Goal: Transaction & Acquisition: Obtain resource

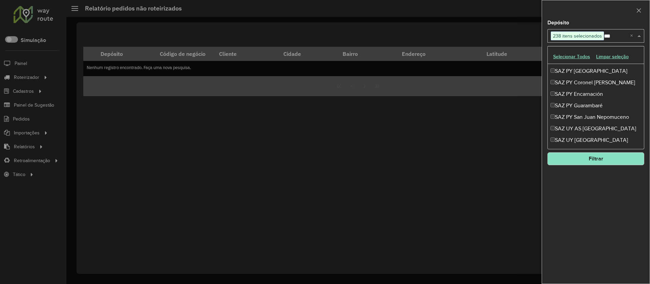
scroll to position [529, 0]
click at [579, 137] on div "SAZ UY [GEOGRAPHIC_DATA]" at bounding box center [596, 140] width 96 height 12
click at [578, 130] on div "SAZ UY AS Montevideo" at bounding box center [596, 128] width 96 height 12
click at [577, 120] on div "SAZ PY San Juan Nepomuceno" at bounding box center [596, 117] width 96 height 12
click at [577, 106] on div "SAZ PY Guarambaré" at bounding box center [596, 105] width 96 height 12
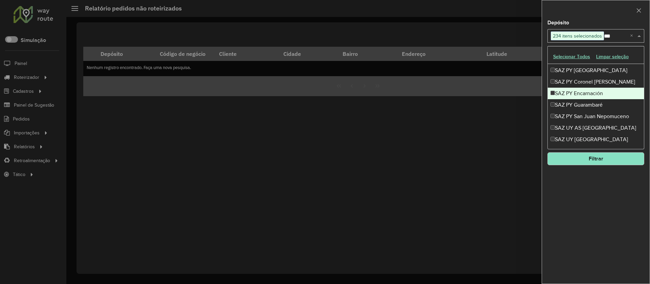
click at [575, 94] on div "SAZ PY Encarnación" at bounding box center [596, 94] width 96 height 12
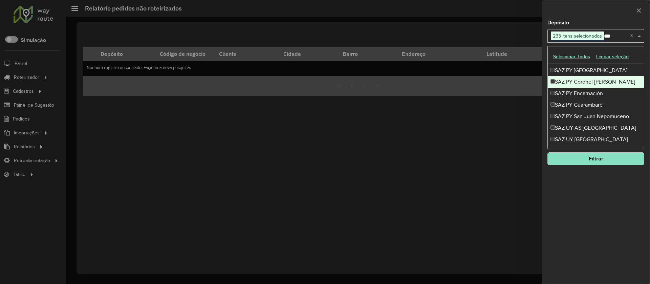
click at [574, 83] on div "SAZ PY Coronel [PERSON_NAME]" at bounding box center [596, 82] width 96 height 12
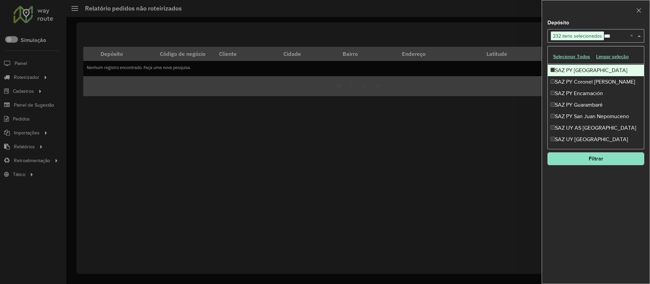
click at [574, 72] on div "SAZ PY [GEOGRAPHIC_DATA]" at bounding box center [596, 71] width 96 height 12
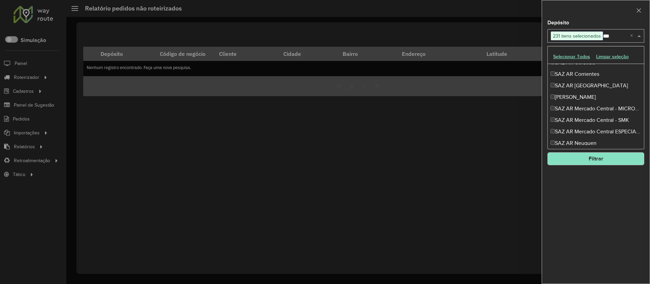
scroll to position [0, 0]
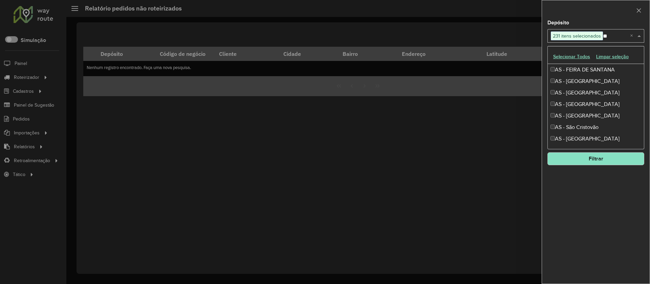
type input "*"
click at [620, 16] on div at bounding box center [596, 10] width 108 height 20
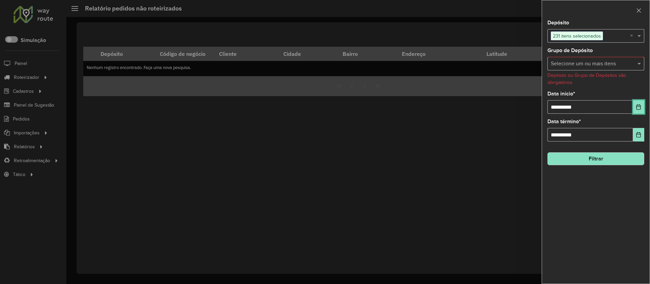
click at [643, 110] on button "Choose Date" at bounding box center [638, 107] width 11 height 14
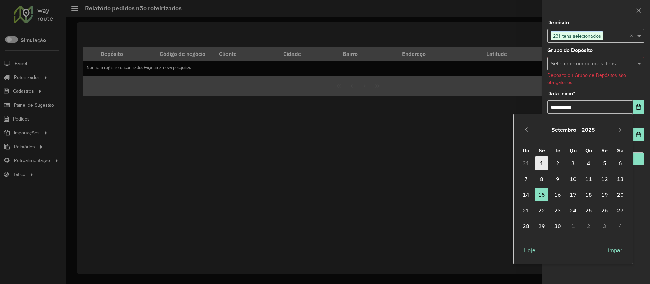
click at [540, 165] on span "1" at bounding box center [542, 163] width 14 height 14
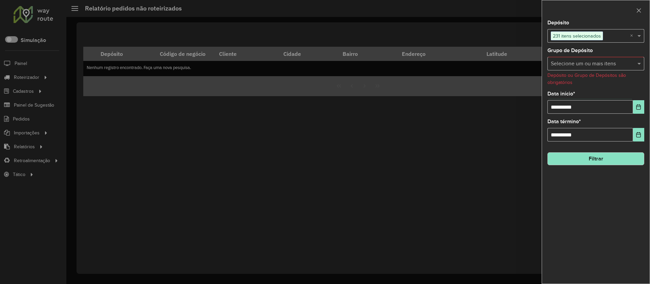
click at [602, 156] on button "Filtrar" at bounding box center [595, 158] width 97 height 13
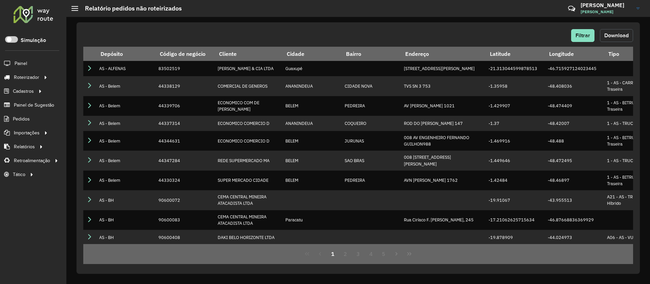
click at [623, 38] on span "Download" at bounding box center [616, 35] width 24 height 6
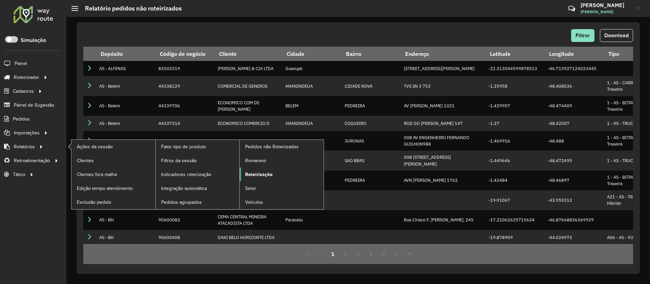
click at [260, 176] on span "Roteirização" at bounding box center [258, 174] width 27 height 7
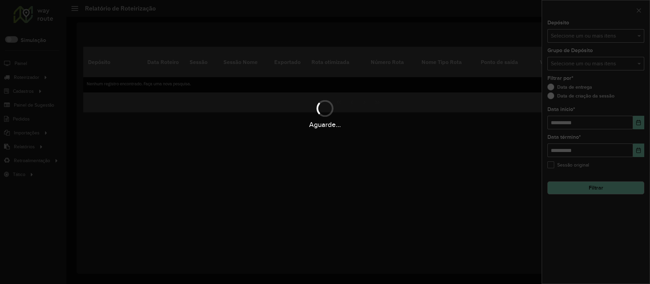
click at [575, 42] on div "Aguarde..." at bounding box center [325, 142] width 650 height 284
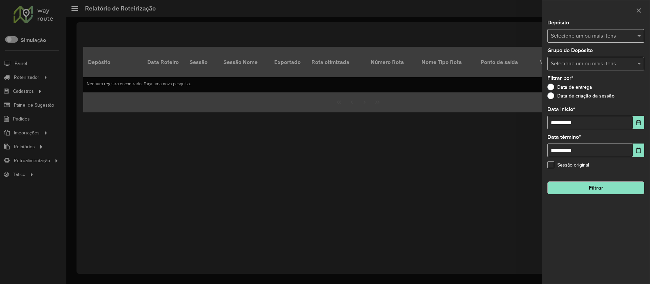
click at [607, 39] on input "text" at bounding box center [592, 36] width 87 height 8
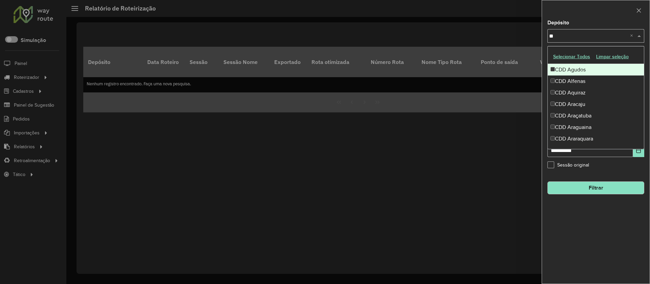
type input "*"
click at [574, 58] on button "Selecionar Todos" at bounding box center [571, 56] width 43 height 10
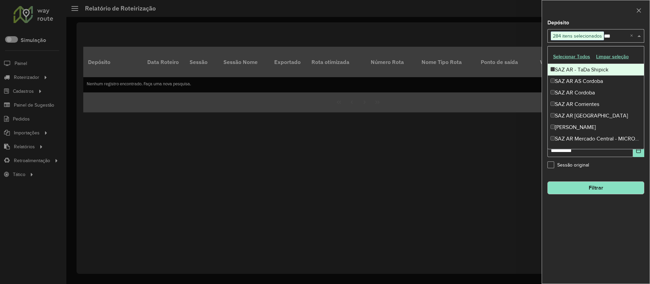
click at [570, 68] on div "SAZ AR - TaDa Shipick" at bounding box center [596, 70] width 96 height 12
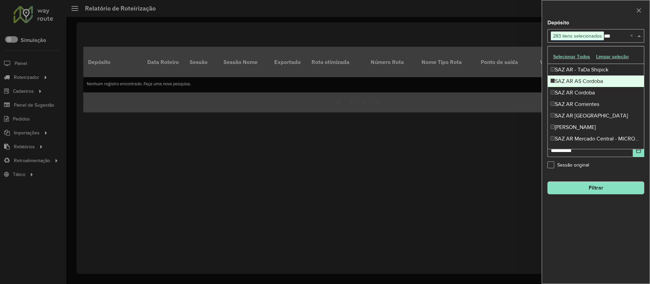
click at [567, 80] on div "SAZ AR AS Cordoba" at bounding box center [596, 81] width 96 height 12
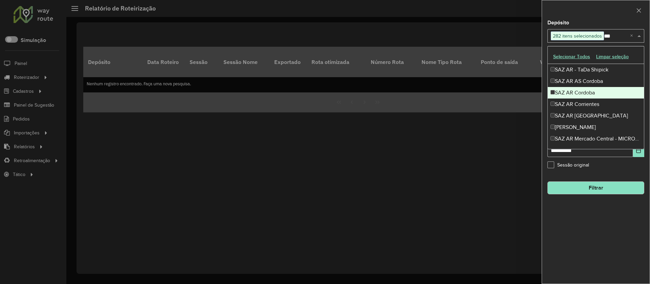
click at [567, 92] on div "SAZ AR Cordoba" at bounding box center [596, 93] width 96 height 12
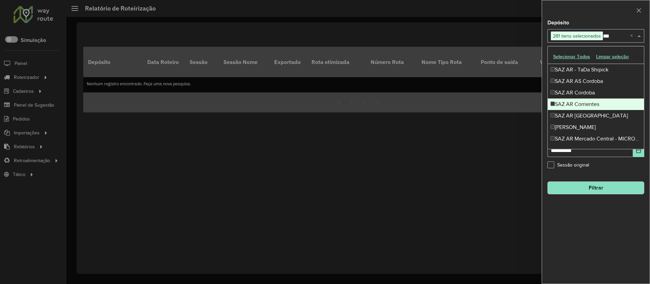
drag, startPoint x: 567, startPoint y: 104, endPoint x: 568, endPoint y: 113, distance: 9.8
click at [567, 104] on div "SAZ AR Corrientes" at bounding box center [596, 105] width 96 height 12
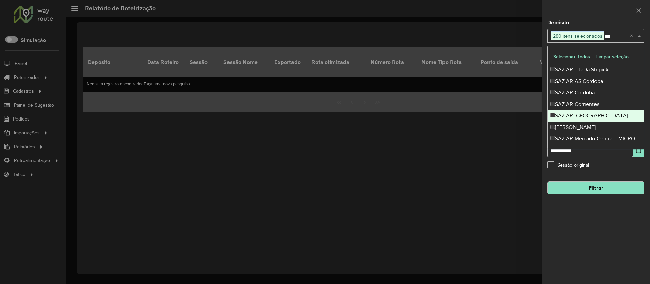
click at [569, 118] on div "SAZ AR Mar del Plata" at bounding box center [596, 116] width 96 height 12
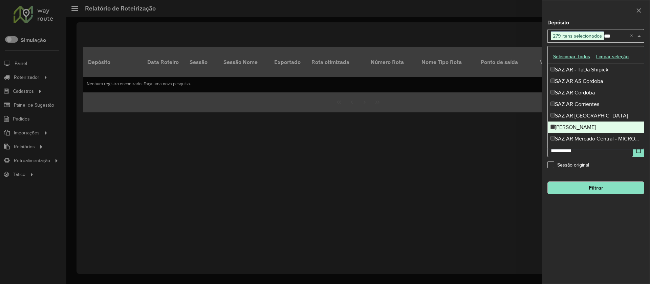
click at [570, 126] on div "SAZ AR Mendoza" at bounding box center [596, 128] width 96 height 12
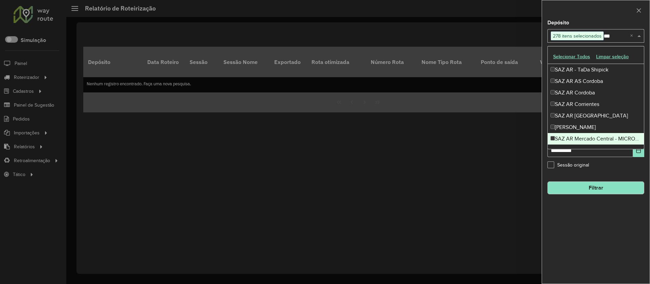
click at [571, 135] on div "SAZ AR Mercado Central - MICROCENTRO" at bounding box center [596, 139] width 96 height 12
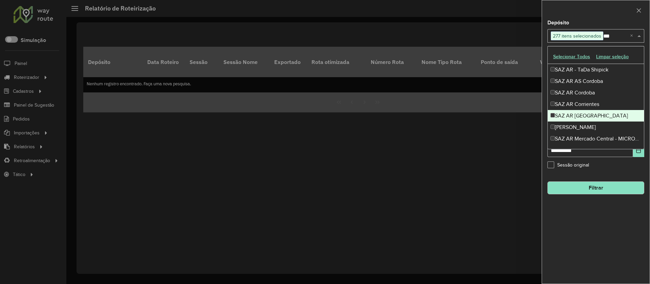
scroll to position [288, 0]
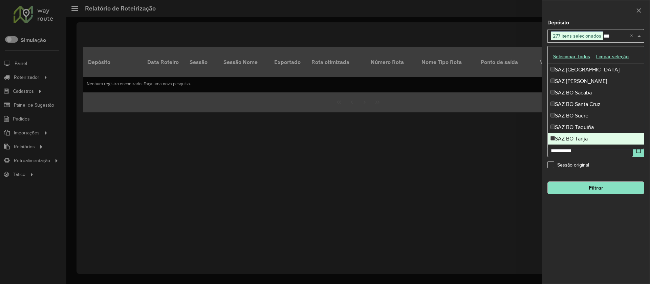
click at [569, 136] on div "SAZ BO Tarija" at bounding box center [596, 139] width 96 height 12
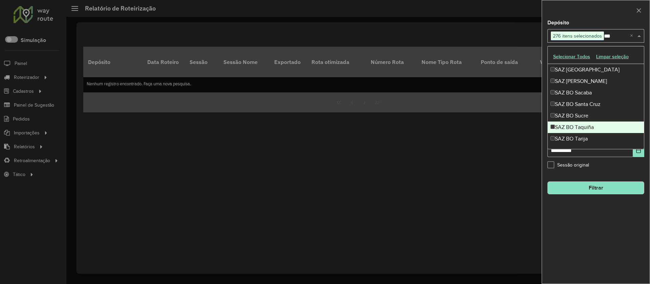
click at [571, 124] on div "SAZ BO Taquiña" at bounding box center [596, 128] width 96 height 12
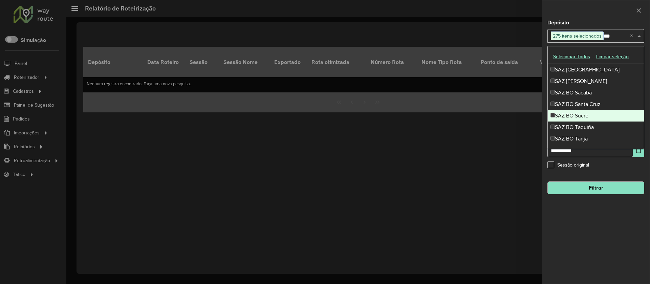
click at [570, 112] on div "SAZ BO Sucre" at bounding box center [596, 116] width 96 height 12
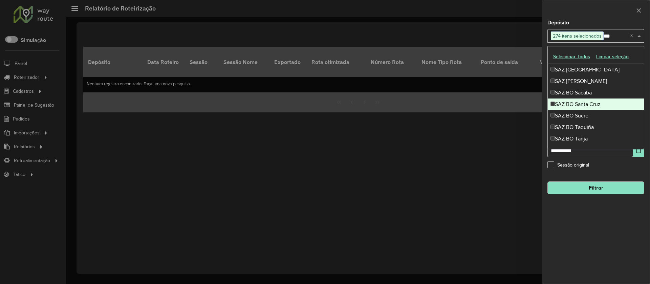
click at [568, 99] on div "SAZ BO Santa Cruz" at bounding box center [596, 105] width 96 height 12
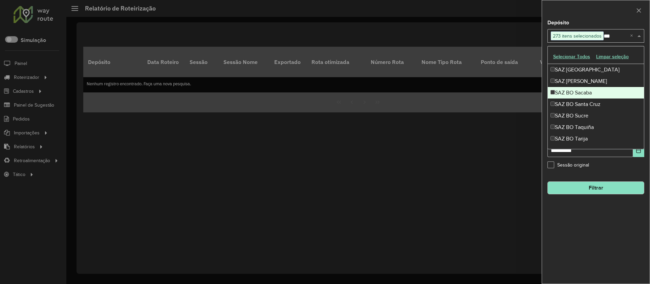
click at [568, 92] on div "SAZ BO Sacaba" at bounding box center [596, 93] width 96 height 12
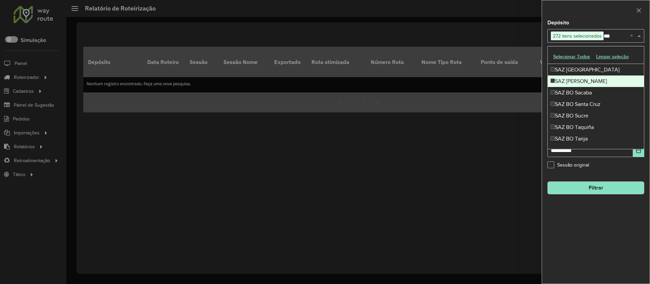
click at [570, 76] on div "SAZ BO Riberalta" at bounding box center [596, 81] width 96 height 12
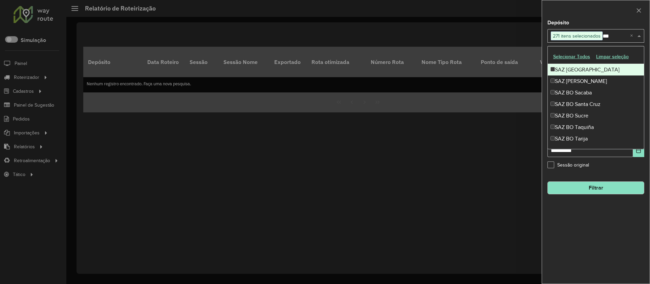
click at [570, 69] on div "SAZ BO Potosí" at bounding box center [596, 70] width 96 height 12
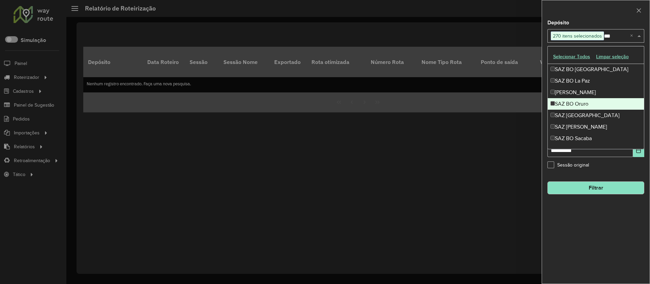
click at [575, 100] on div "SAZ BO Oruro" at bounding box center [596, 104] width 96 height 12
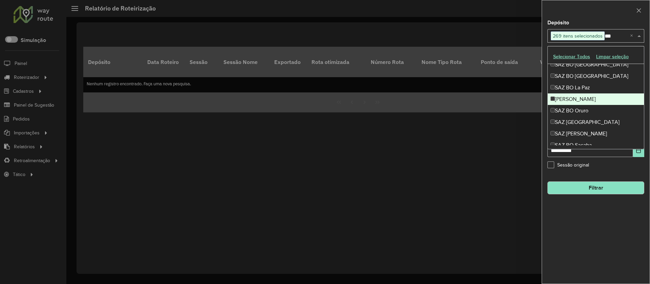
click at [575, 97] on div "SAZ BO Montero" at bounding box center [596, 99] width 96 height 12
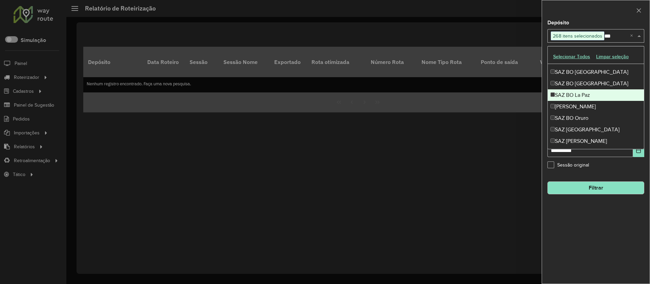
click at [573, 91] on div "SAZ BO La Paz" at bounding box center [596, 95] width 96 height 12
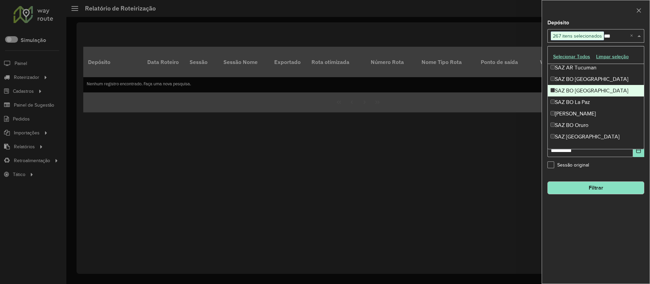
click at [573, 86] on div "SAZ BO El Alto" at bounding box center [596, 91] width 96 height 12
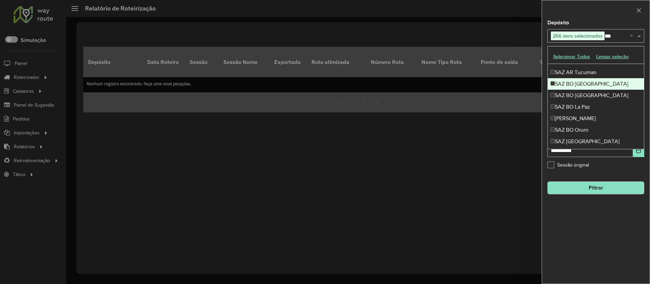
click at [573, 80] on div "SAZ BO Cochabamba" at bounding box center [596, 84] width 96 height 12
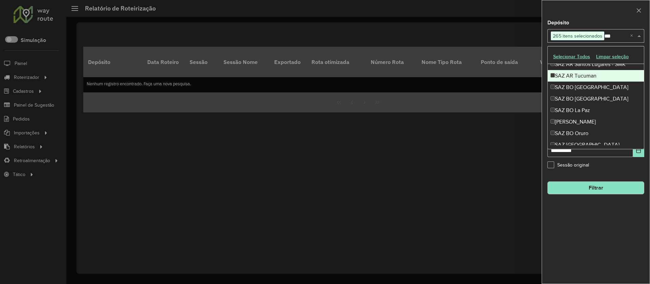
click at [572, 75] on div "SAZ AR Tucuman" at bounding box center [596, 76] width 96 height 12
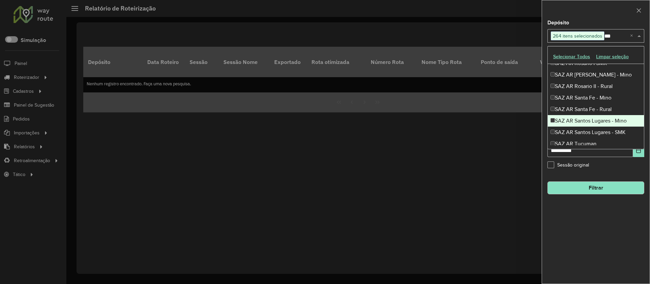
scroll to position [144, 0]
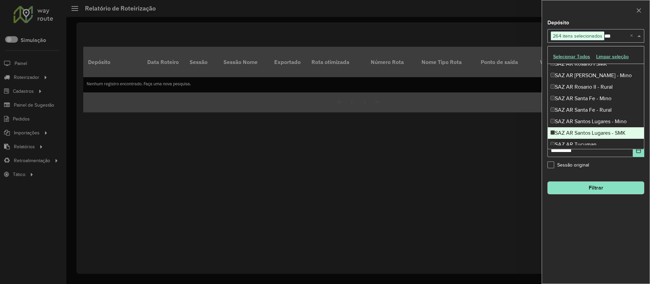
click at [573, 129] on div "SAZ AR Santos Lugares - SMK" at bounding box center [596, 133] width 96 height 12
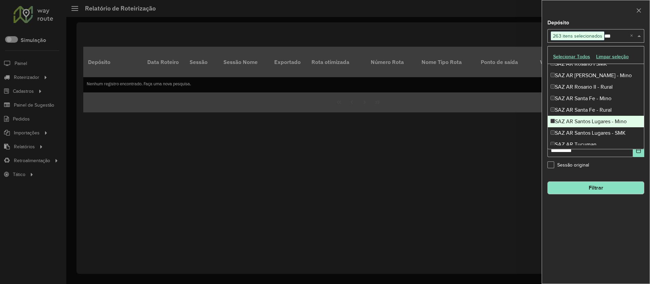
click at [569, 119] on div "SAZ AR Santos Lugares - Mino" at bounding box center [596, 122] width 96 height 12
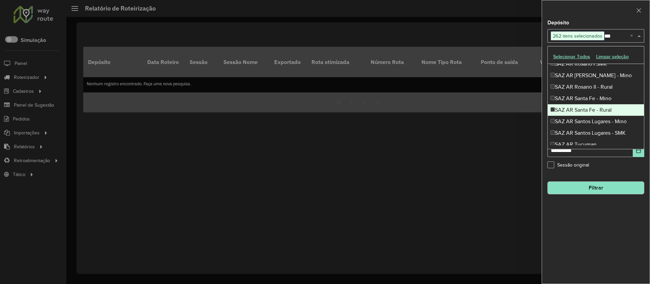
click at [570, 107] on div "SAZ AR Santa Fe - Rural" at bounding box center [596, 110] width 96 height 12
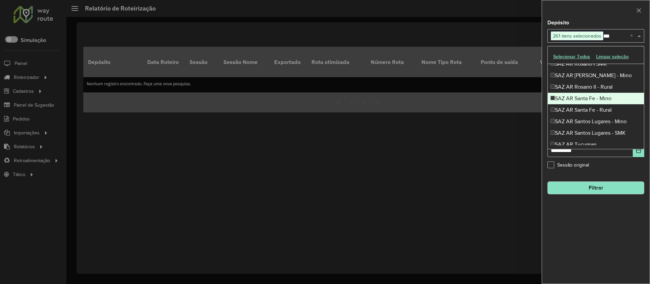
click at [570, 96] on div "SAZ AR Santa Fe - Mino" at bounding box center [596, 99] width 96 height 12
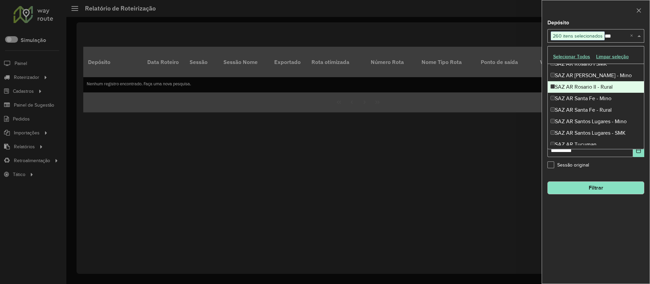
click at [570, 90] on div "SAZ AR Rosario II - Rural" at bounding box center [596, 87] width 96 height 12
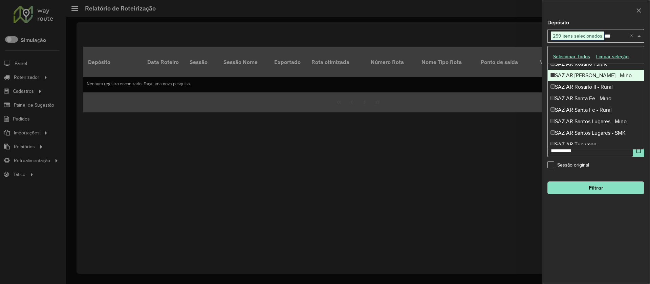
click at [572, 74] on div "SAZ AR Rosario II - Mino" at bounding box center [596, 76] width 96 height 12
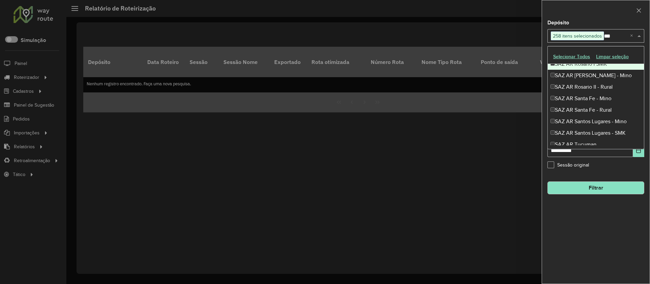
click at [571, 63] on div "Selecionar Todos Limpar seleção" at bounding box center [596, 57] width 96 height 14
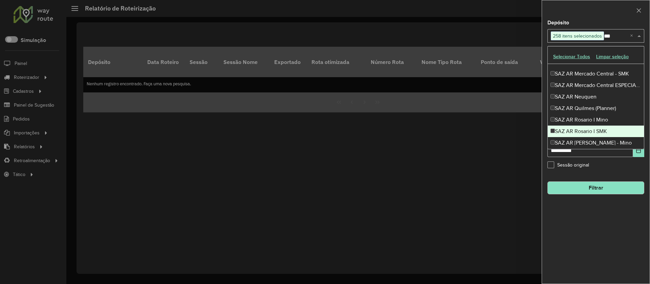
scroll to position [76, 0]
click at [576, 131] on div "SAZ AR Rosario I SMK" at bounding box center [596, 132] width 96 height 12
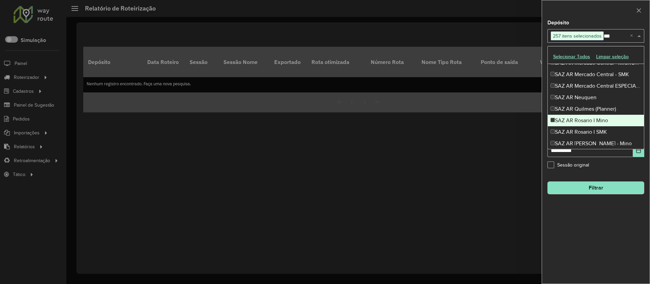
click at [575, 119] on div "SAZ AR Rosario I Mino" at bounding box center [596, 121] width 96 height 12
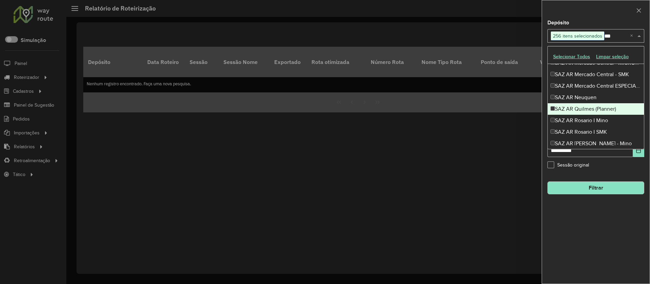
click at [573, 105] on div "SAZ AR Quilmes (Planner)" at bounding box center [596, 109] width 96 height 12
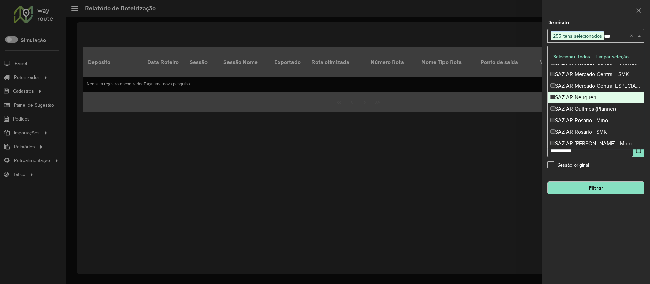
click at [573, 94] on div "SAZ AR Neuquen" at bounding box center [596, 98] width 96 height 12
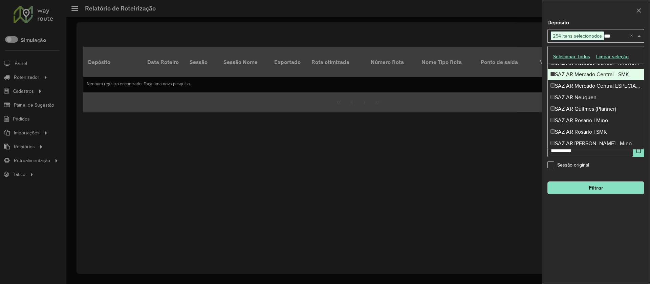
click at [568, 71] on div "SAZ AR Mercado Central - SMK" at bounding box center [596, 75] width 96 height 12
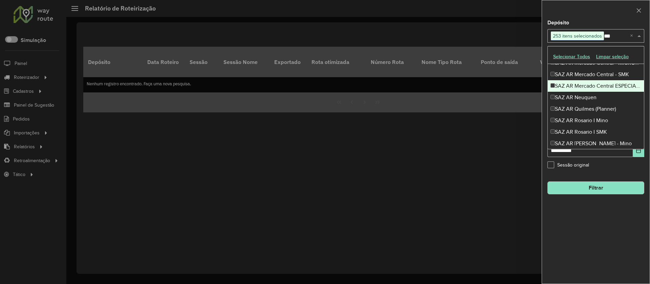
click at [574, 90] on div "SAZ AR Mercado Central ESPECIALES" at bounding box center [596, 86] width 96 height 12
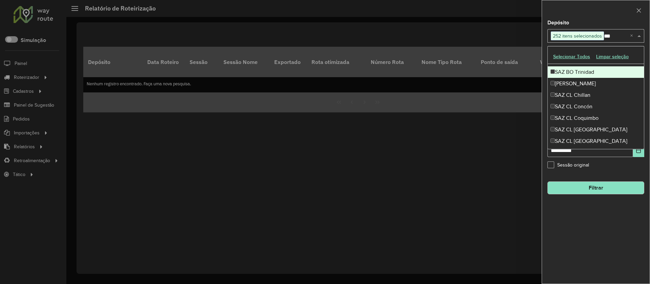
click at [571, 72] on div "SAZ BO Trinidad" at bounding box center [596, 72] width 96 height 12
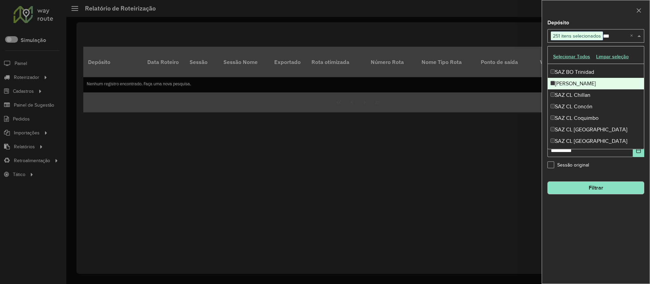
click at [570, 85] on div "SAZ BO Yacuiba" at bounding box center [596, 84] width 96 height 12
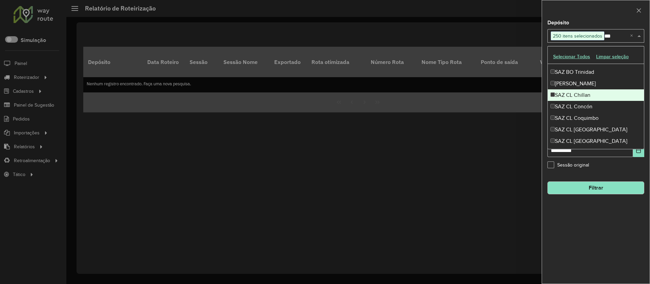
click at [570, 92] on div "SAZ CL Chillan" at bounding box center [596, 95] width 96 height 12
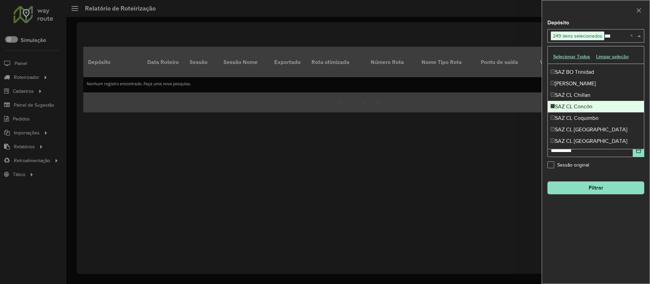
click at [566, 108] on div "SAZ CL Concón" at bounding box center [596, 107] width 96 height 12
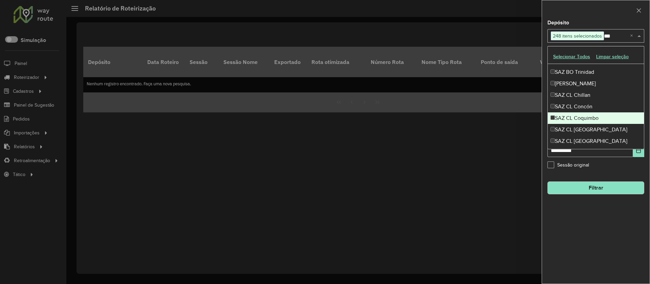
click at [568, 112] on div "SAZ CL Coquimbo" at bounding box center [596, 118] width 96 height 12
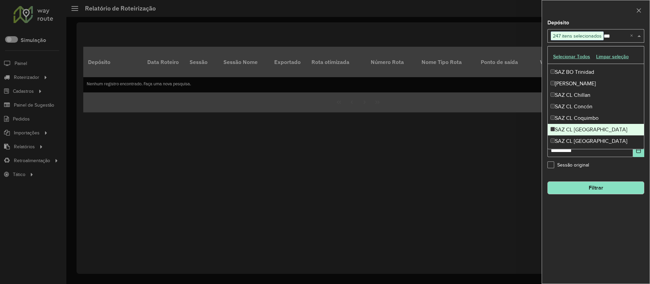
click at [573, 128] on div "SAZ CL Los Angeles" at bounding box center [596, 130] width 96 height 12
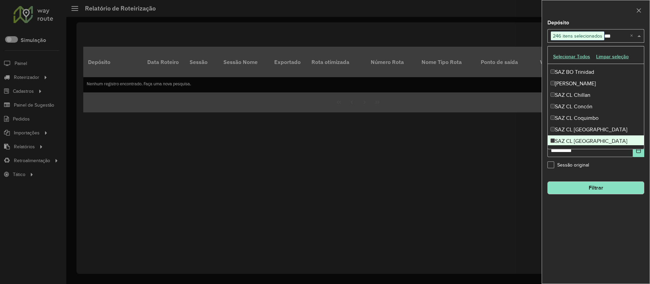
click at [572, 138] on div "SAZ CL Puerto Montt" at bounding box center [596, 141] width 96 height 12
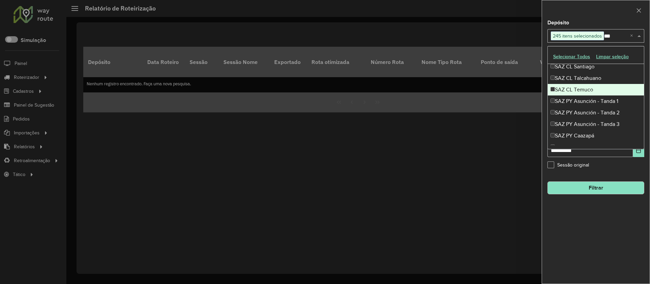
scroll to position [452, 0]
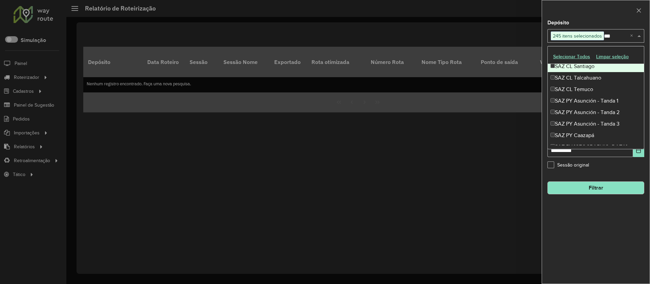
click at [575, 66] on div "SAZ CL Santiago" at bounding box center [596, 67] width 96 height 12
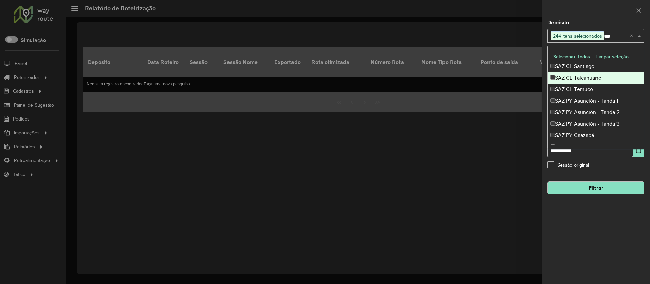
click at [576, 72] on div "SAZ CL Talcahuano" at bounding box center [596, 78] width 96 height 12
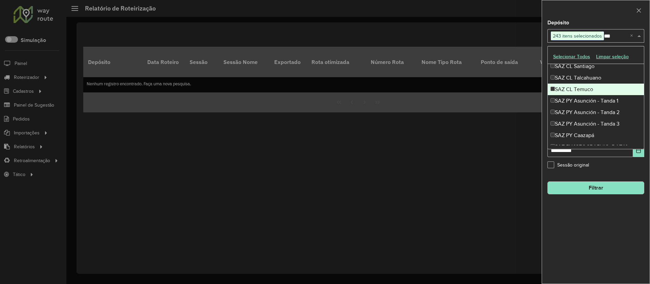
click at [576, 85] on div "SAZ CL Temuco" at bounding box center [596, 90] width 96 height 12
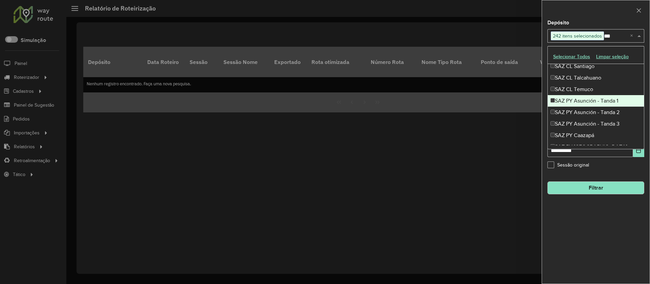
click at [575, 104] on div "SAZ PY Asunción - Tanda 1" at bounding box center [596, 101] width 96 height 12
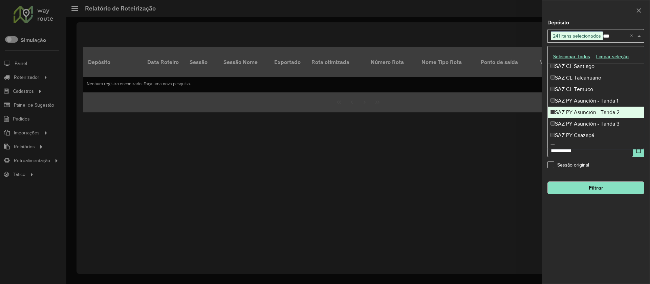
click at [576, 116] on div "SAZ PY Asunción - Tanda 2" at bounding box center [596, 113] width 96 height 12
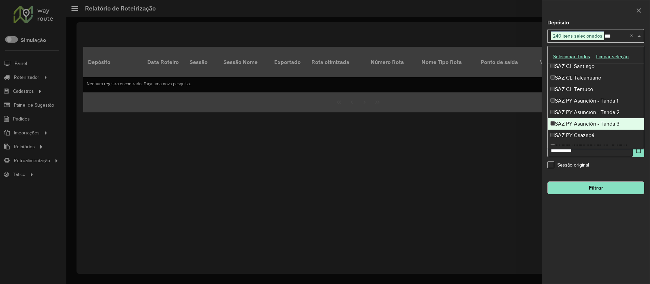
click at [576, 125] on div "SAZ PY Asunción - Tanda 3" at bounding box center [596, 124] width 96 height 12
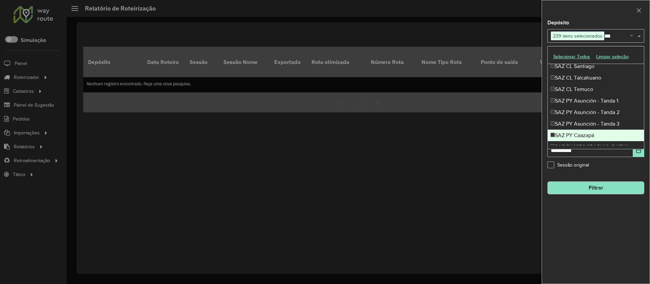
click at [576, 133] on div "SAZ PY Caazapá" at bounding box center [596, 136] width 96 height 12
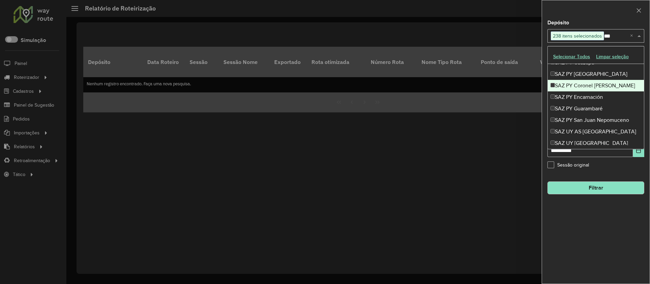
scroll to position [525, 0]
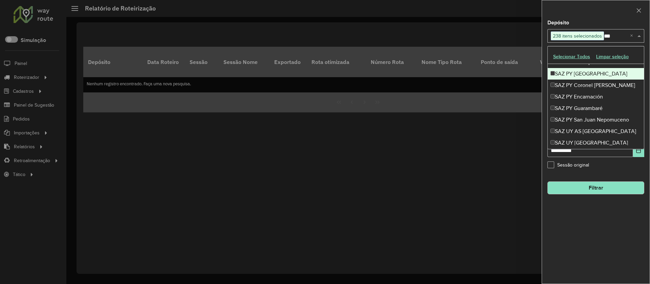
click at [574, 74] on div "SAZ PY Ciudad del Este" at bounding box center [596, 74] width 96 height 12
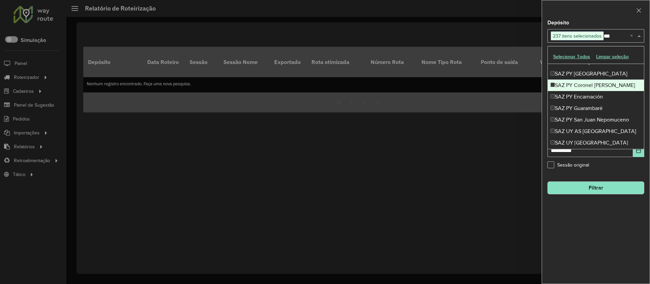
click at [575, 83] on div "SAZ PY Coronel Oviedo" at bounding box center [596, 86] width 96 height 12
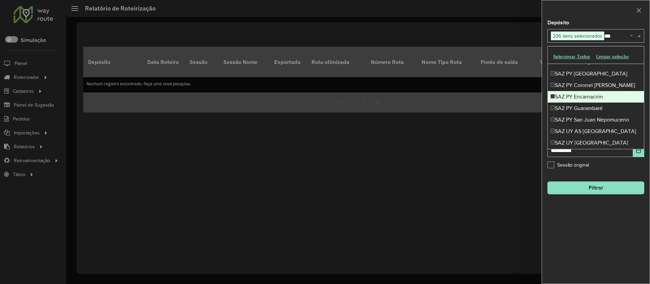
drag, startPoint x: 575, startPoint y: 94, endPoint x: 578, endPoint y: 106, distance: 12.5
click at [575, 94] on div "SAZ PY Encarnación" at bounding box center [596, 97] width 96 height 12
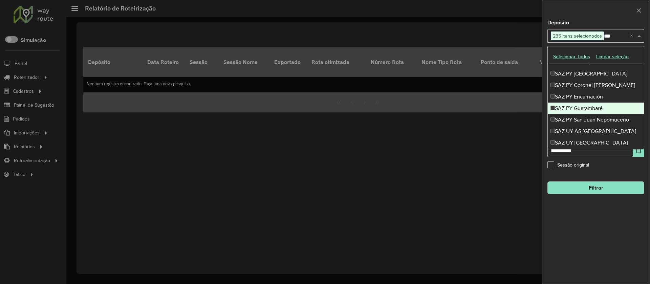
click at [578, 106] on div "SAZ PY Guarambaré" at bounding box center [596, 109] width 96 height 12
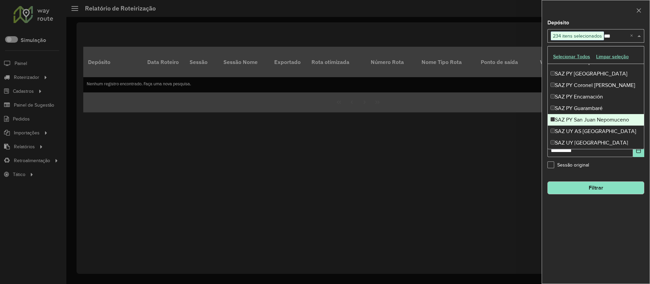
click at [579, 119] on div "SAZ PY San Juan Nepomuceno" at bounding box center [596, 120] width 96 height 12
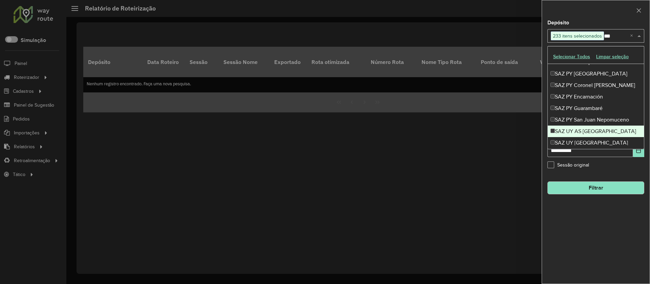
click at [579, 128] on div "SAZ UY AS Montevideo" at bounding box center [596, 132] width 96 height 12
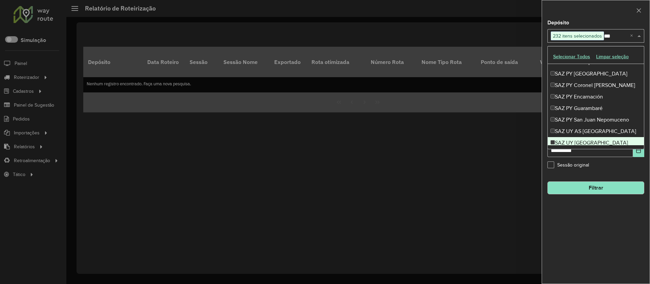
click at [578, 145] on div "SAZ UY Montevideo" at bounding box center [596, 143] width 96 height 12
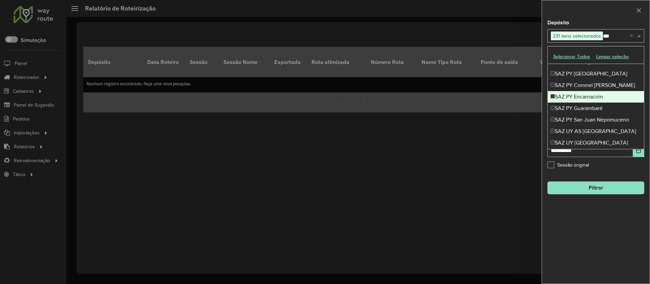
scroll to position [529, 0]
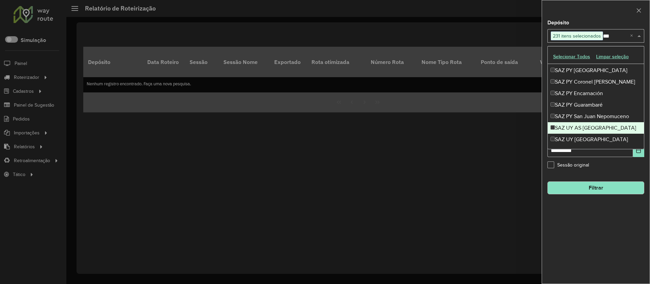
type input "***"
click at [608, 169] on div "Sessão original" at bounding box center [595, 166] width 97 height 8
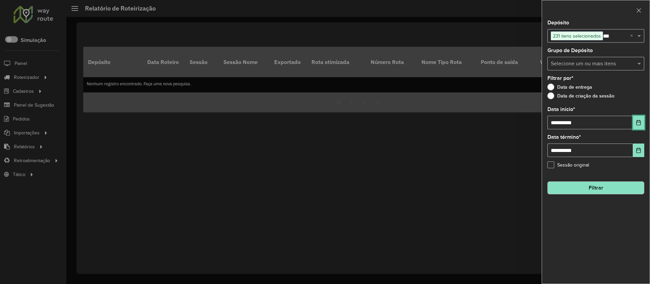
click at [638, 119] on button "Choose Date" at bounding box center [638, 123] width 11 height 14
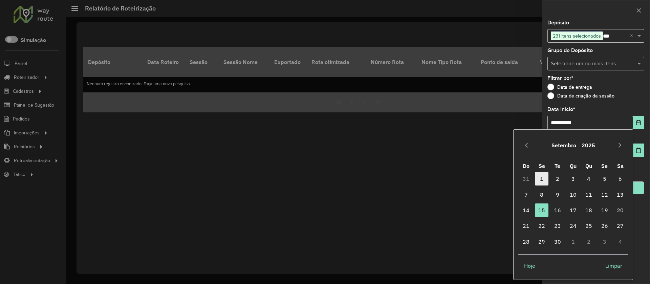
click at [543, 179] on span "1" at bounding box center [542, 179] width 14 height 14
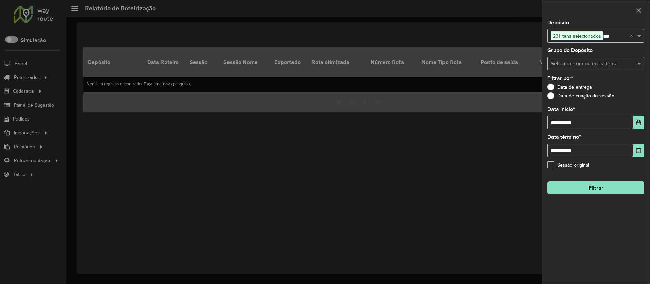
click at [607, 188] on button "Filtrar" at bounding box center [595, 187] width 97 height 13
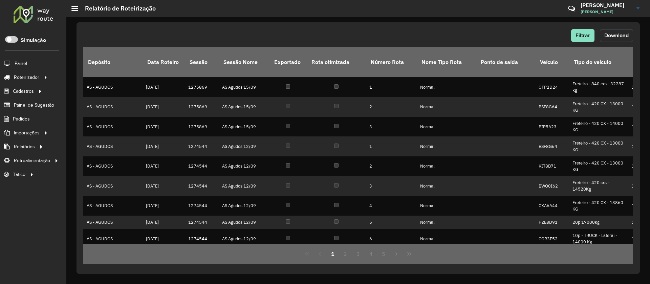
click at [611, 31] on button "Download" at bounding box center [616, 35] width 33 height 13
click at [403, 34] on div "Filtrar Download" at bounding box center [358, 35] width 550 height 13
click at [617, 36] on span "Download" at bounding box center [616, 35] width 24 height 6
click at [583, 33] on span "Filtrar" at bounding box center [583, 35] width 15 height 6
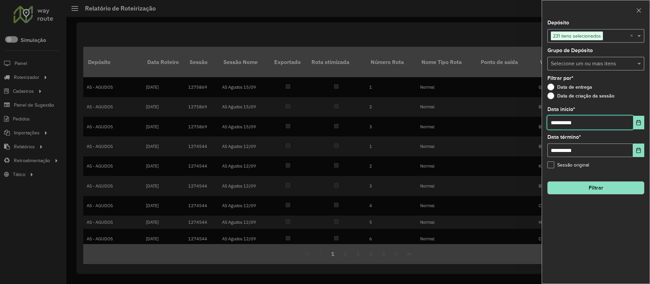
click at [566, 122] on input "**********" at bounding box center [590, 123] width 86 height 14
type input "**********"
click at [590, 185] on button "Filtrar" at bounding box center [595, 187] width 97 height 13
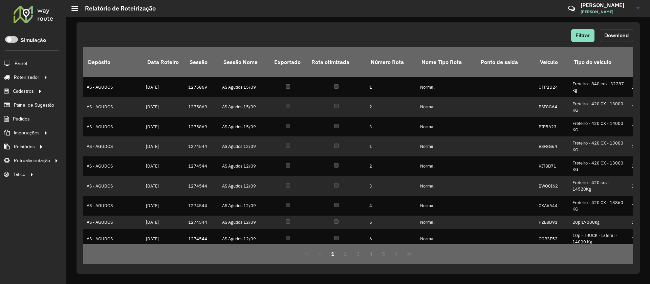
click at [625, 37] on span "Download" at bounding box center [616, 35] width 24 height 6
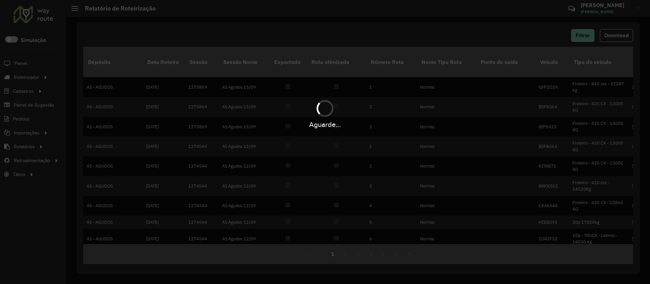
click at [512, 116] on div "Aguarde..." at bounding box center [325, 113] width 650 height 32
click at [304, 172] on div "Aguarde..." at bounding box center [325, 142] width 650 height 284
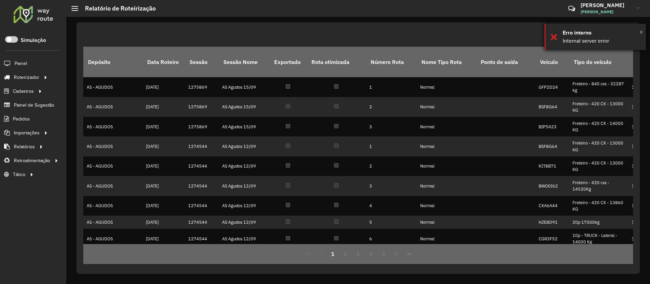
click at [642, 33] on span "×" at bounding box center [641, 31] width 3 height 7
click at [612, 36] on span "Download" at bounding box center [616, 35] width 24 height 6
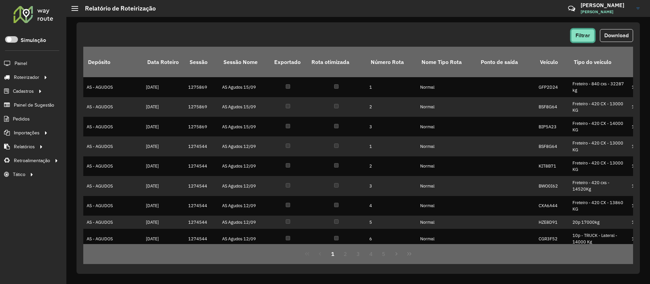
click at [585, 33] on span "Filtrar" at bounding box center [583, 35] width 15 height 6
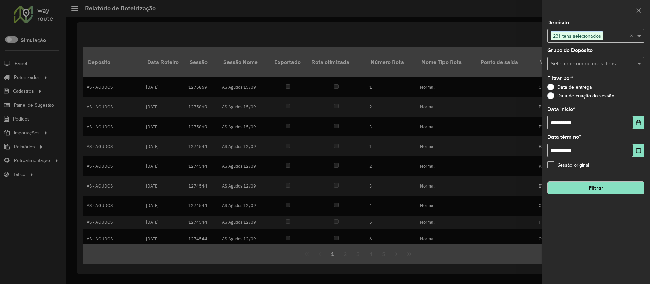
click at [577, 187] on button "Filtrar" at bounding box center [595, 187] width 97 height 13
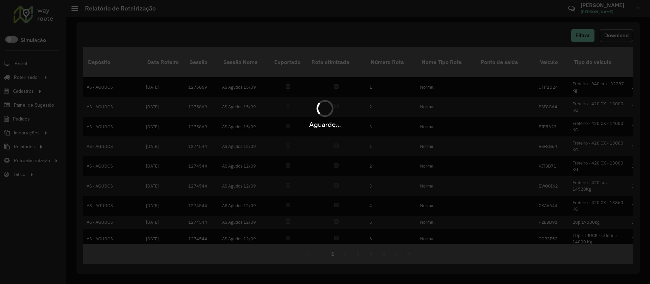
click at [454, 134] on div "Aguarde..." at bounding box center [325, 142] width 650 height 284
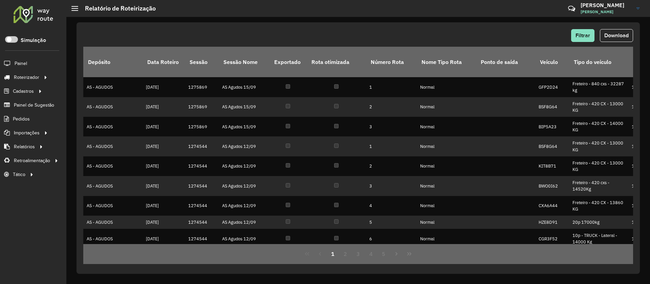
click at [128, 32] on div "Filtrar Download" at bounding box center [358, 35] width 550 height 13
click at [614, 37] on span "Download" at bounding box center [616, 35] width 24 height 6
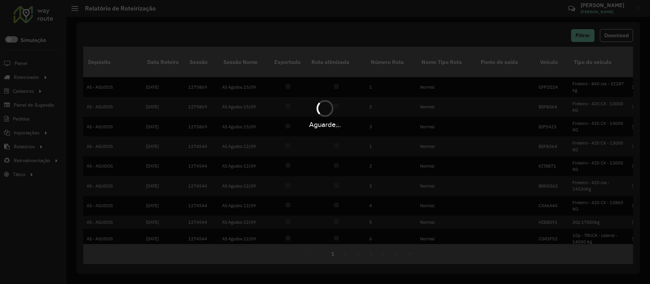
click at [304, 122] on div "Aguarde..." at bounding box center [325, 124] width 650 height 10
click at [365, 167] on div "Aguarde..." at bounding box center [325, 142] width 650 height 284
drag, startPoint x: 444, startPoint y: 169, endPoint x: 425, endPoint y: 172, distance: 19.3
click at [443, 169] on div "Aguarde..." at bounding box center [325, 142] width 650 height 284
click at [425, 99] on div "Aguarde..." at bounding box center [325, 113] width 650 height 32
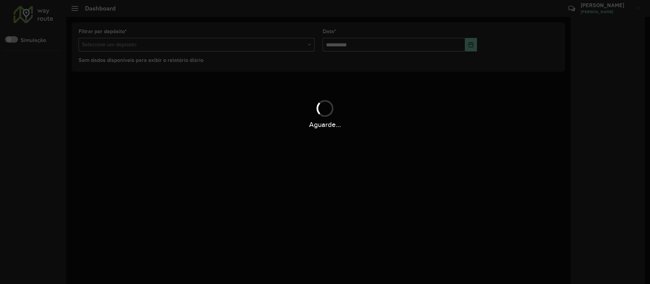
click at [270, 96] on div "Aguarde..." at bounding box center [325, 142] width 650 height 284
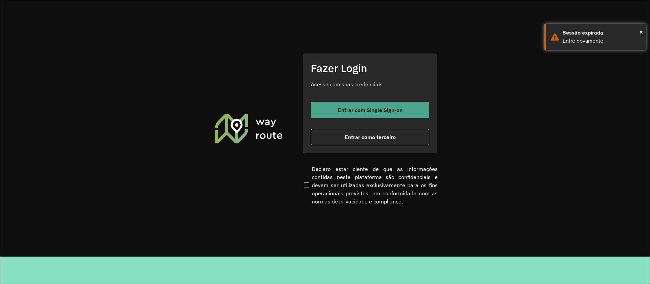
click at [383, 108] on span "Entrar com Single Sign-on" at bounding box center [370, 109] width 65 height 5
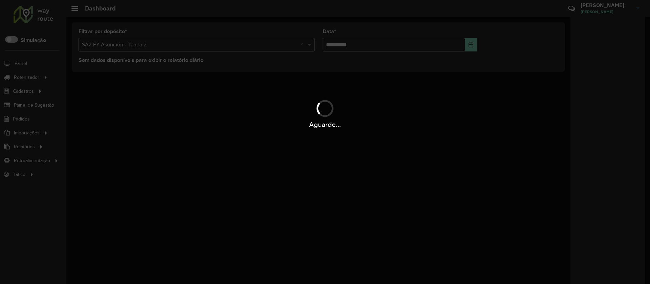
click at [322, 140] on div "Aguarde..." at bounding box center [325, 142] width 650 height 284
click at [350, 121] on div "Aguarde..." at bounding box center [325, 124] width 650 height 10
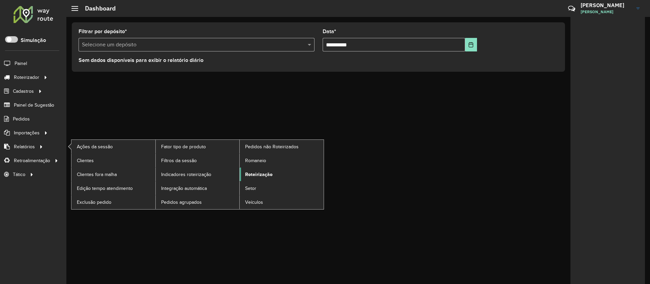
click at [249, 171] on span "Roteirização" at bounding box center [258, 174] width 27 height 7
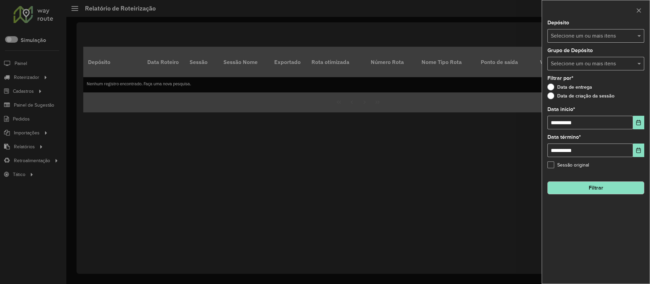
click at [587, 37] on input "text" at bounding box center [592, 36] width 87 height 8
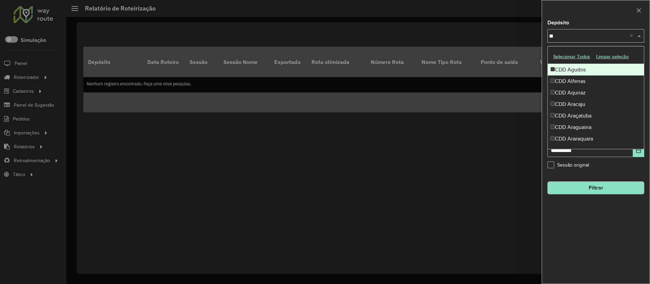
type input "*"
click at [569, 56] on button "Selecionar Todos" at bounding box center [571, 56] width 43 height 10
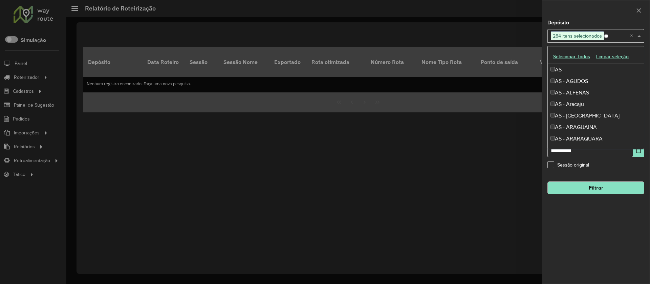
type input "***"
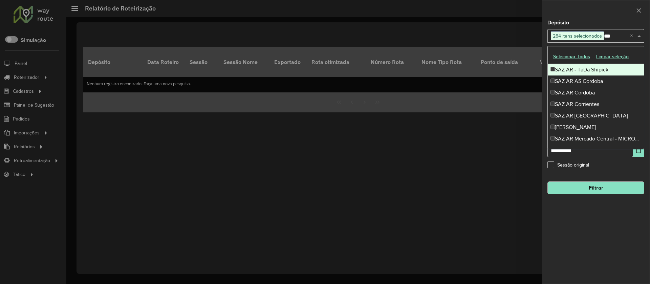
click at [567, 69] on div "SAZ AR - TaDa Shipick" at bounding box center [596, 70] width 96 height 12
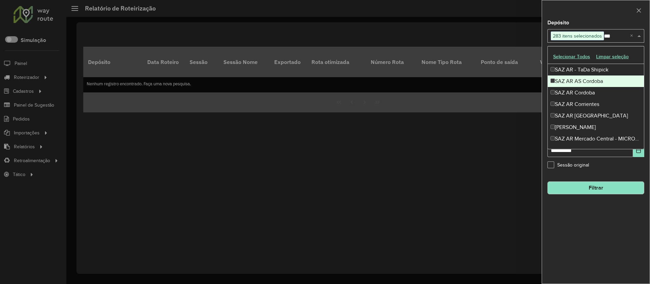
click at [570, 82] on div "SAZ AR AS Cordoba" at bounding box center [596, 81] width 96 height 12
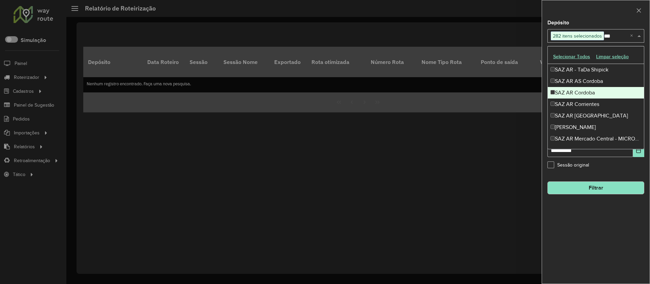
click at [571, 91] on div "SAZ AR Cordoba" at bounding box center [596, 93] width 96 height 12
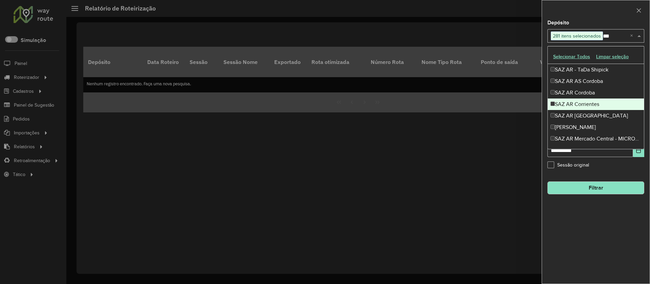
click at [572, 101] on div "SAZ AR Corrientes" at bounding box center [596, 105] width 96 height 12
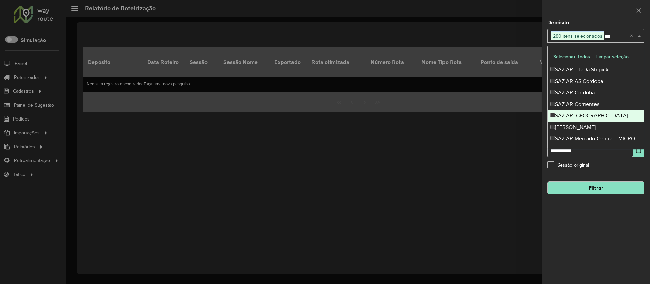
click at [573, 117] on div "SAZ AR [GEOGRAPHIC_DATA]" at bounding box center [596, 116] width 96 height 12
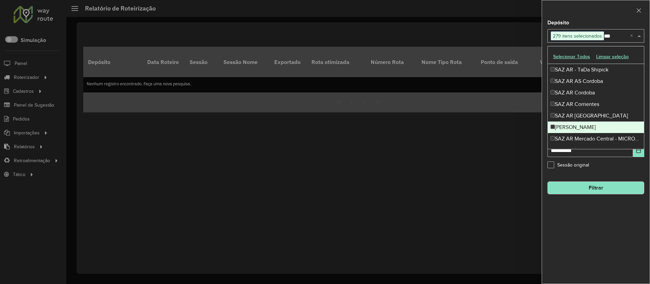
click at [575, 125] on div "[PERSON_NAME]" at bounding box center [596, 128] width 96 height 12
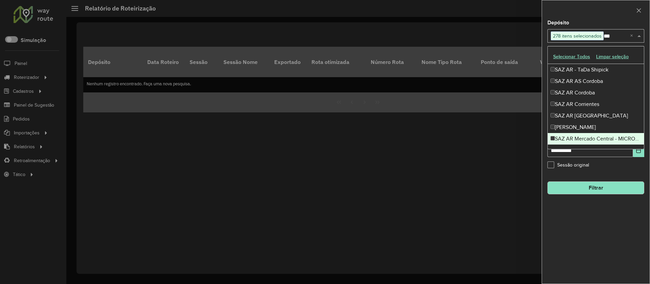
click at [575, 138] on div "SAZ AR Mercado Central - MICROCENTRO" at bounding box center [596, 139] width 96 height 12
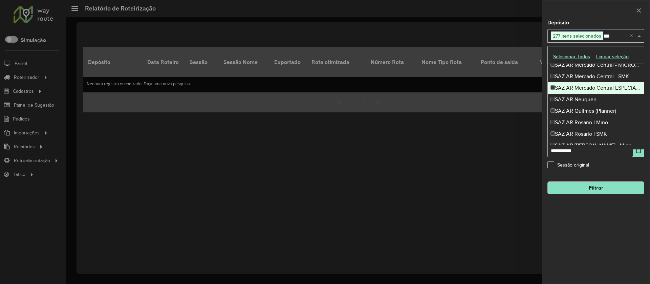
scroll to position [79, 0]
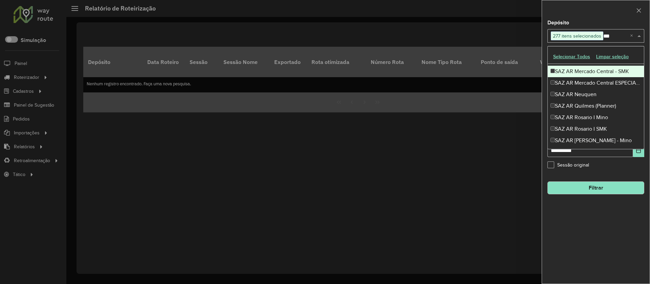
click at [577, 71] on div "SAZ AR Mercado Central - SMK" at bounding box center [596, 72] width 96 height 12
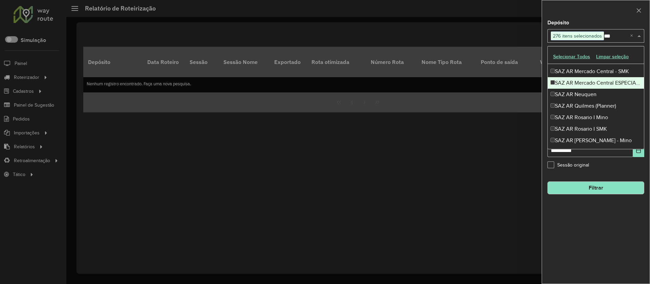
click at [575, 84] on div "SAZ AR Mercado Central ESPECIALES" at bounding box center [596, 83] width 96 height 12
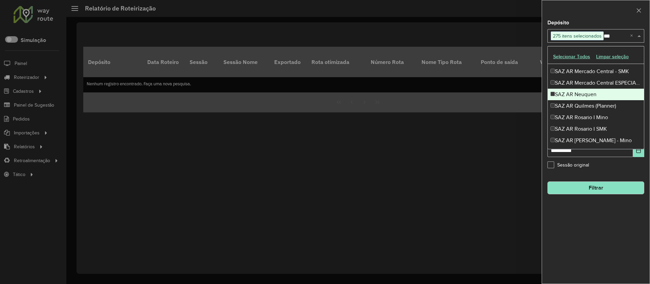
click at [575, 92] on div "SAZ AR Neuquen" at bounding box center [596, 95] width 96 height 12
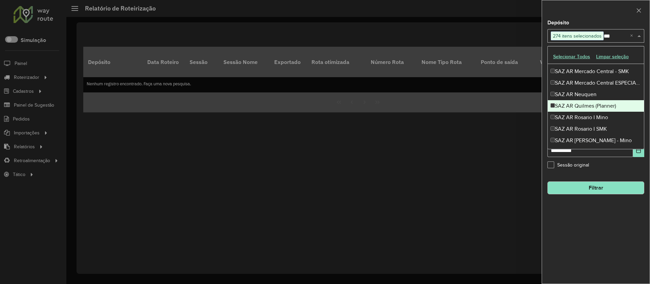
click at [575, 101] on div "SAZ AR Quilmes (Planner)" at bounding box center [596, 106] width 96 height 12
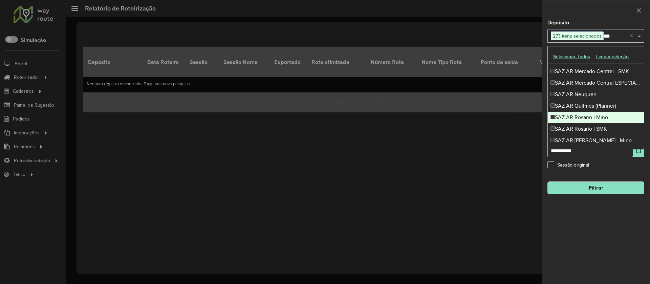
click at [576, 113] on div "SAZ AR Rosario I Mino" at bounding box center [596, 118] width 96 height 12
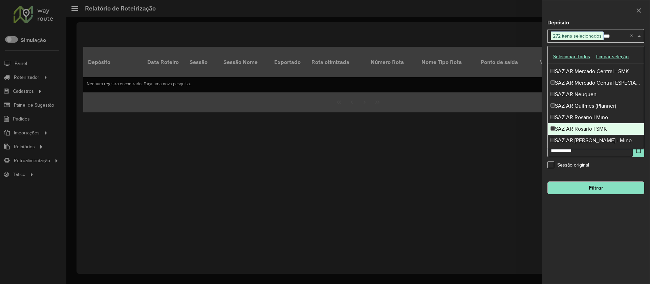
click at [576, 123] on div "SAZ AR Rosario I SMK" at bounding box center [596, 129] width 96 height 12
click at [578, 133] on div "SAZ AR Rosario I SMK" at bounding box center [596, 129] width 96 height 12
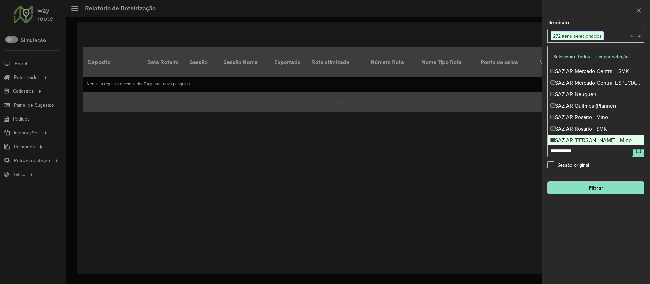
click at [580, 139] on div "SAZ AR Rosario II - Mino" at bounding box center [596, 141] width 96 height 12
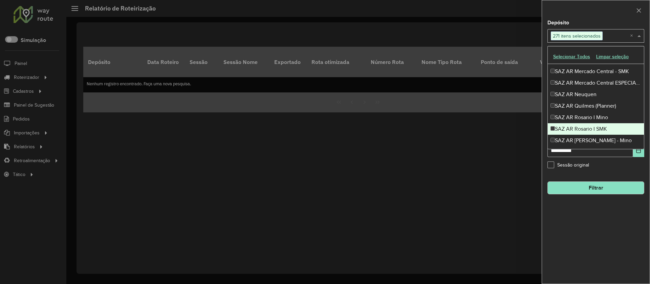
click at [580, 126] on div "SAZ AR Rosario I SMK" at bounding box center [596, 129] width 96 height 12
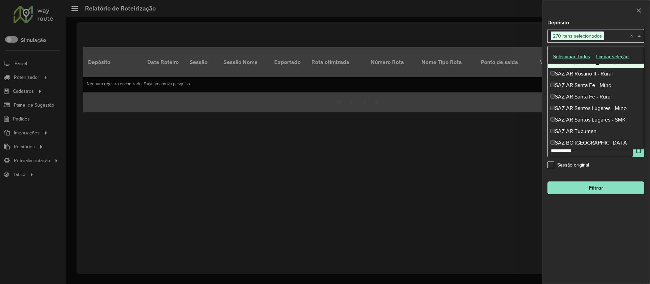
scroll to position [2782, 0]
click at [575, 73] on div "SAZ AR Rosario II - Rural" at bounding box center [596, 73] width 96 height 12
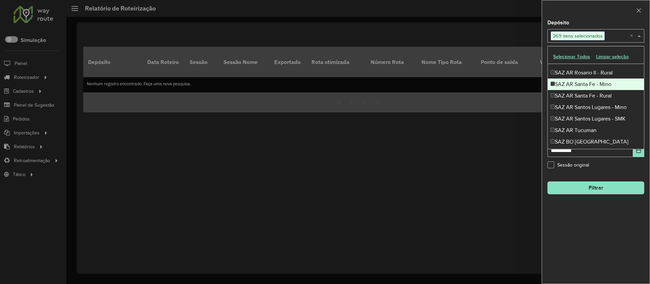
click at [577, 86] on div "SAZ AR Santa Fe - Mino" at bounding box center [596, 85] width 96 height 12
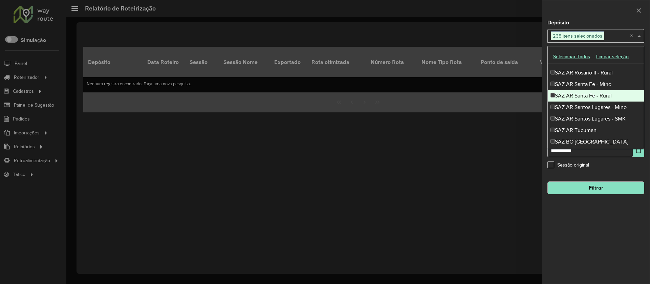
click at [580, 96] on div "SAZ AR Santa Fe - Rural" at bounding box center [596, 96] width 96 height 12
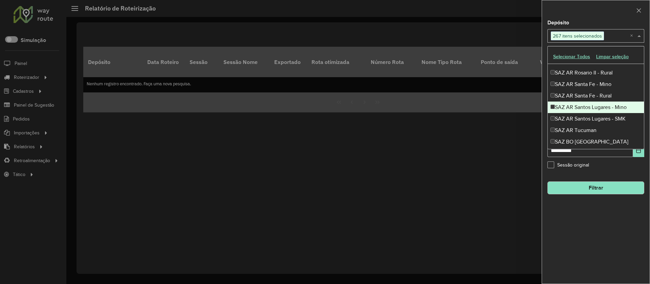
click at [581, 108] on div "SAZ AR Santos Lugares - Mino" at bounding box center [596, 108] width 96 height 12
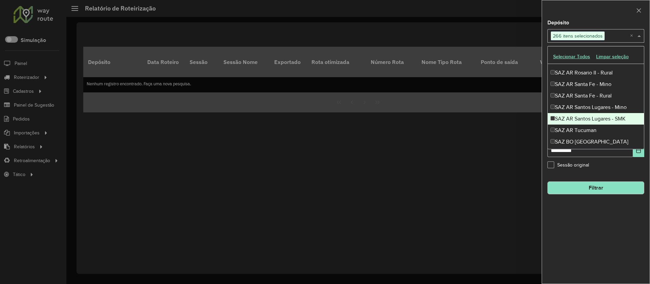
click at [583, 122] on div "SAZ AR Santos Lugares - SMK" at bounding box center [596, 119] width 96 height 12
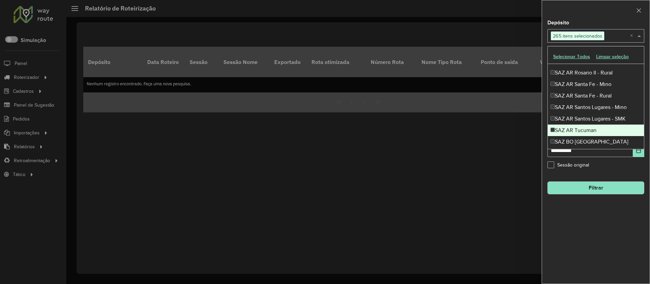
drag, startPoint x: 583, startPoint y: 128, endPoint x: 582, endPoint y: 136, distance: 7.6
click at [583, 129] on div "SAZ AR Tucuman" at bounding box center [596, 131] width 96 height 12
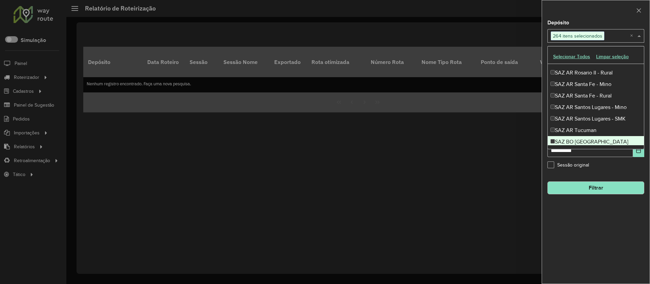
click at [582, 136] on div "SAZ BO Cochabamba" at bounding box center [596, 142] width 96 height 12
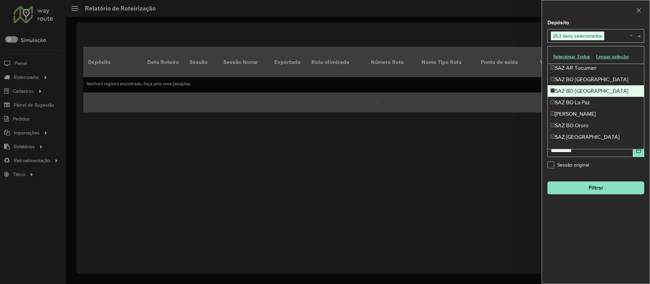
scroll to position [2847, 0]
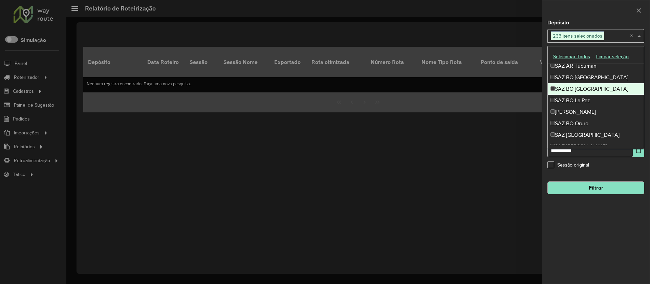
click at [577, 91] on div "SAZ BO El Alto" at bounding box center [596, 89] width 96 height 12
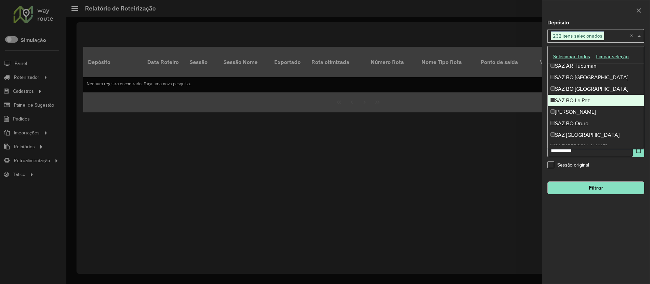
click at [577, 103] on div "SAZ BO La Paz" at bounding box center [596, 101] width 96 height 12
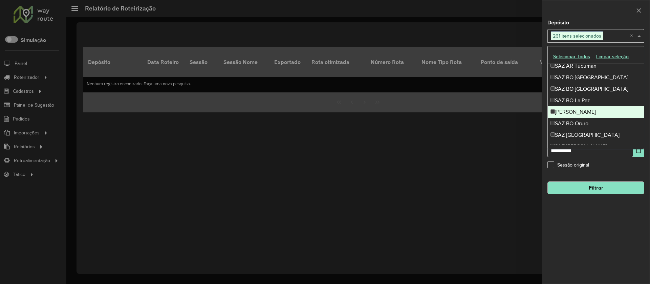
click at [579, 111] on div "SAZ BO Montero" at bounding box center [596, 112] width 96 height 12
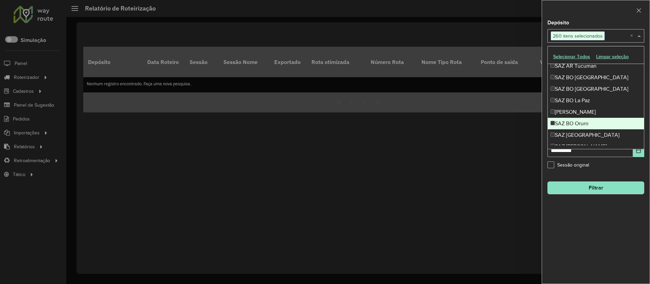
click at [577, 125] on div "SAZ BO Oruro" at bounding box center [596, 124] width 96 height 12
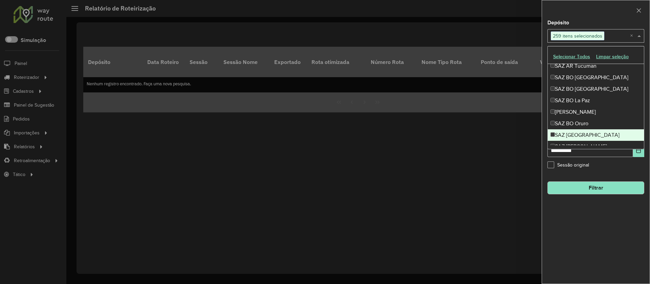
click at [579, 138] on div "SAZ BO Potosí" at bounding box center [596, 135] width 96 height 12
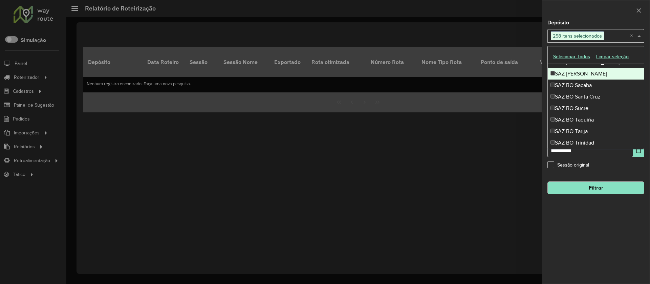
scroll to position [2920, 0]
click at [574, 75] on div "SAZ BO Riberalta" at bounding box center [596, 74] width 96 height 12
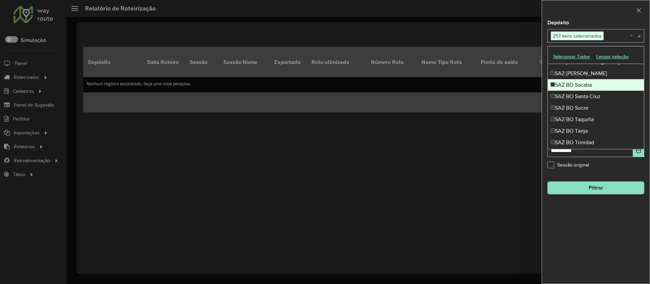
drag, startPoint x: 575, startPoint y: 86, endPoint x: 575, endPoint y: 92, distance: 6.8
click at [575, 88] on div "SAZ BO Sacaba" at bounding box center [596, 85] width 96 height 12
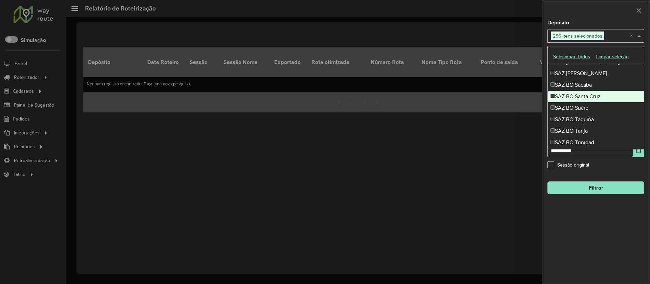
click at [575, 101] on div "SAZ BO Santa Cruz" at bounding box center [596, 97] width 96 height 12
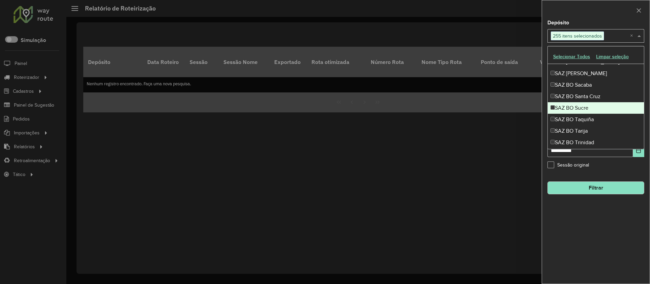
click at [576, 110] on div "SAZ BO Sucre" at bounding box center [596, 108] width 96 height 12
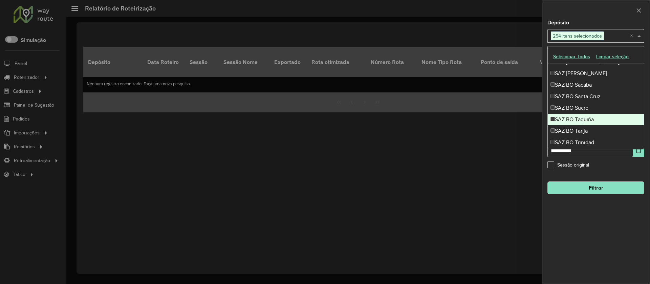
click at [577, 121] on div "SAZ BO Taquiña" at bounding box center [596, 120] width 96 height 12
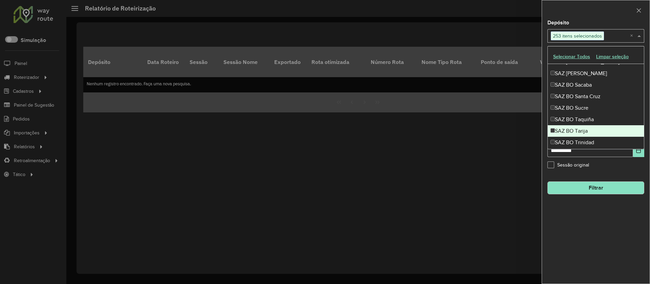
click at [577, 129] on div "SAZ BO Tarija" at bounding box center [596, 131] width 96 height 12
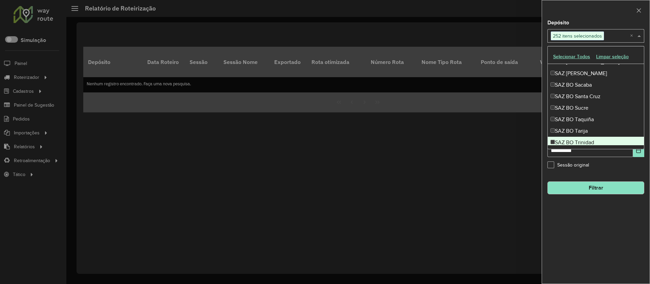
click at [577, 139] on div "SAZ BO Trinidad" at bounding box center [596, 143] width 96 height 12
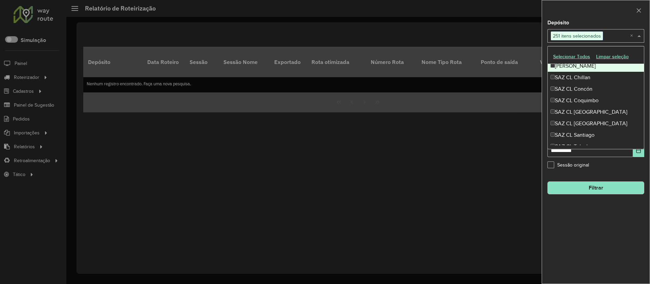
scroll to position [3007, 0]
click at [573, 68] on div "SAZ BO Yacuiba" at bounding box center [596, 67] width 96 height 12
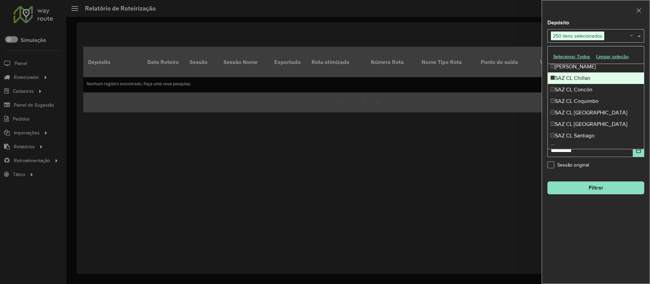
click at [575, 78] on div "SAZ CL Chillan" at bounding box center [596, 78] width 96 height 12
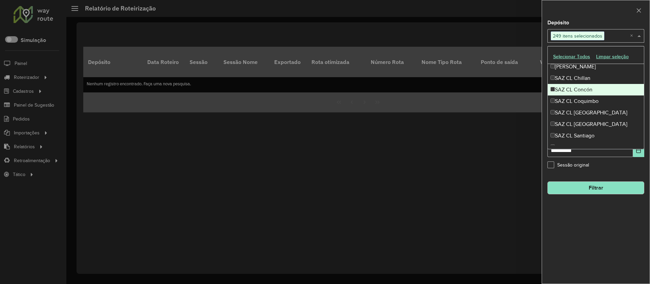
click at [576, 89] on div "SAZ CL Concón" at bounding box center [596, 90] width 96 height 12
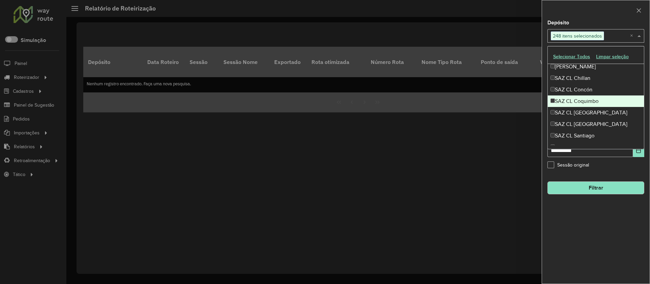
click at [576, 99] on div "SAZ CL Coquimbo" at bounding box center [596, 101] width 96 height 12
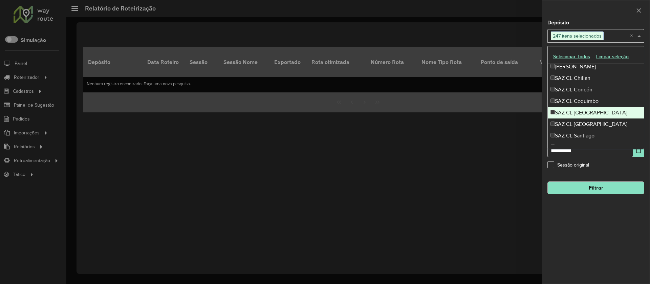
drag, startPoint x: 575, startPoint y: 113, endPoint x: 575, endPoint y: 119, distance: 5.8
click at [575, 113] on div "SAZ CL Los Angeles" at bounding box center [596, 113] width 96 height 12
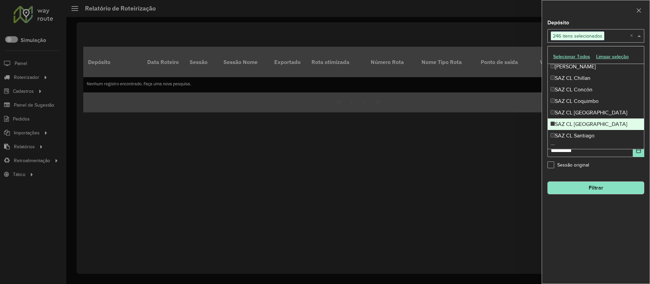
click at [575, 123] on div "SAZ CL Puerto Montt" at bounding box center [596, 124] width 96 height 12
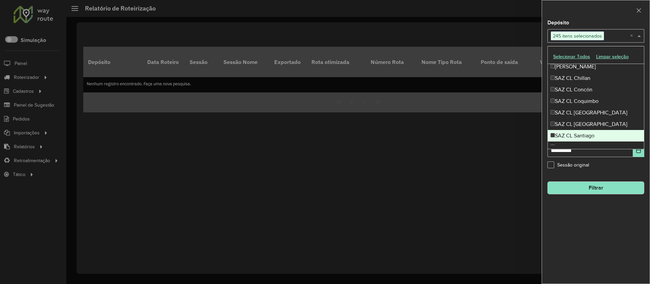
click at [575, 130] on div "SAZ CL Santiago" at bounding box center [596, 136] width 96 height 12
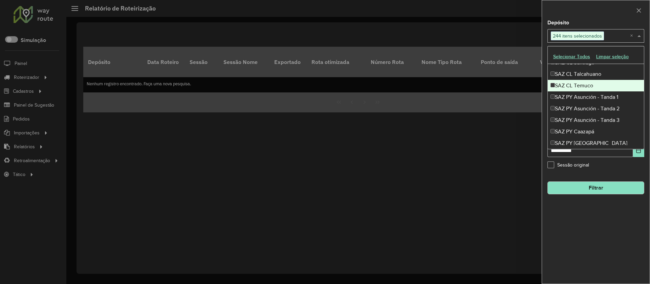
scroll to position [3081, 0]
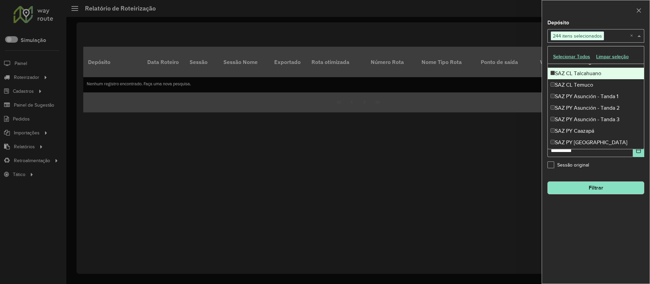
click at [576, 74] on div "SAZ CL Talcahuano" at bounding box center [596, 74] width 96 height 12
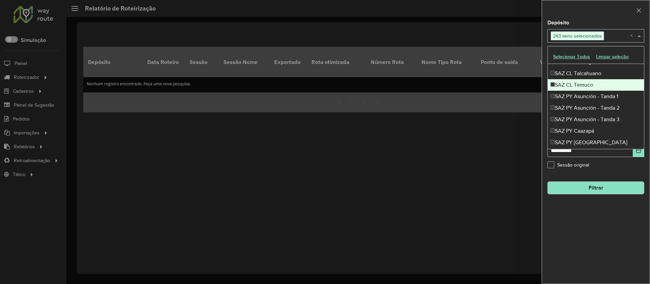
click at [578, 88] on div "SAZ CL Temuco" at bounding box center [596, 85] width 96 height 12
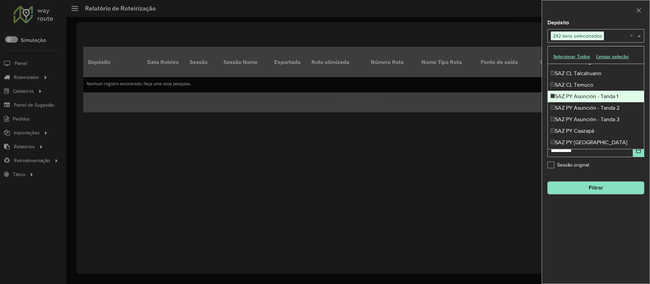
click at [580, 98] on div "SAZ PY Asunción - Tanda 1" at bounding box center [596, 97] width 96 height 12
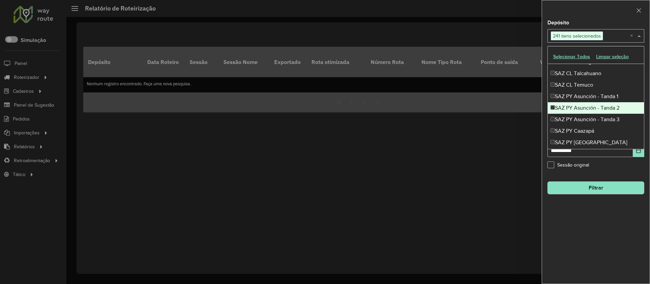
click at [580, 107] on div "SAZ PY Asunción - Tanda 2" at bounding box center [596, 108] width 96 height 12
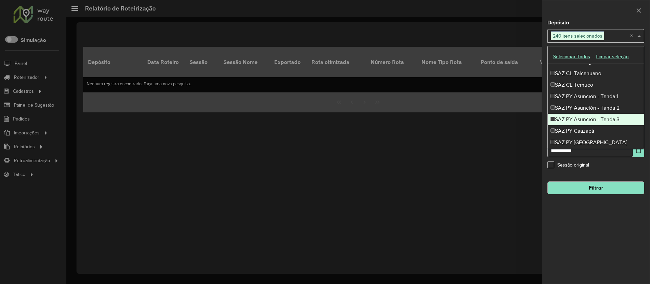
click at [582, 121] on div "SAZ PY Asunción - Tanda 3" at bounding box center [596, 120] width 96 height 12
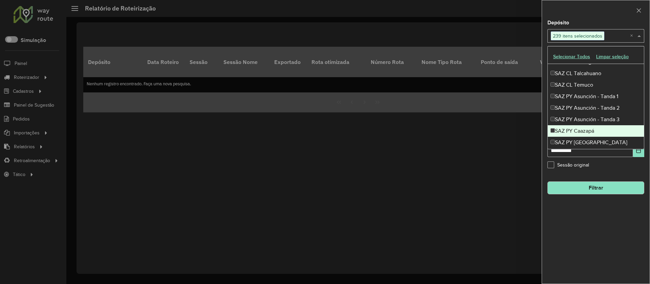
click at [581, 130] on div "SAZ PY Caazapá" at bounding box center [596, 131] width 96 height 12
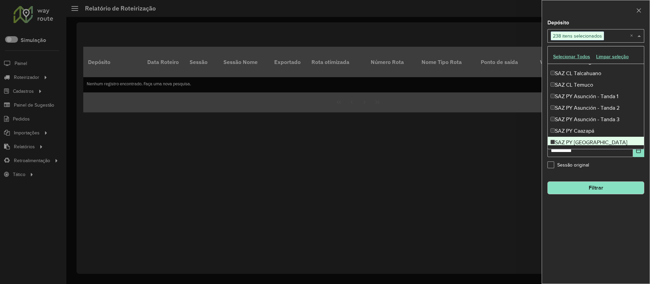
click at [580, 138] on div "SAZ PY Ciudad del Este" at bounding box center [596, 143] width 96 height 12
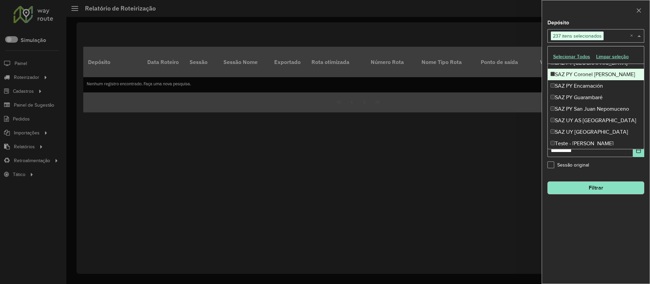
scroll to position [3161, 0]
click at [576, 70] on div "SAZ PY Coronel Oviedo" at bounding box center [596, 74] width 96 height 12
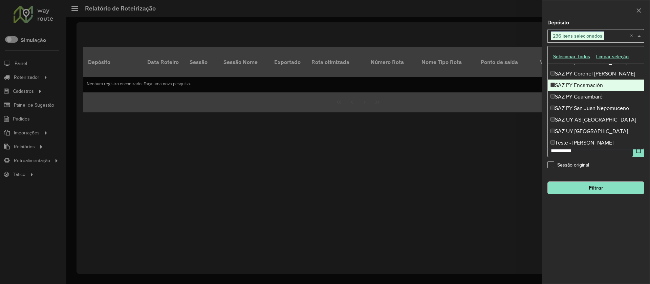
click at [580, 84] on div "SAZ PY Encarnación" at bounding box center [596, 86] width 96 height 12
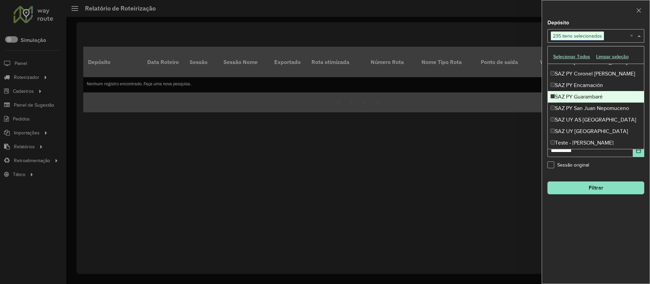
drag, startPoint x: 582, startPoint y: 95, endPoint x: 580, endPoint y: 108, distance: 13.1
click at [582, 97] on div "SAZ PY Guarambaré" at bounding box center [596, 97] width 96 height 12
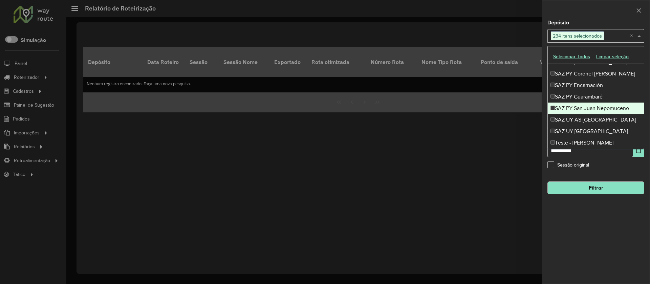
click at [579, 111] on div "SAZ PY San Juan Nepomuceno" at bounding box center [596, 109] width 96 height 12
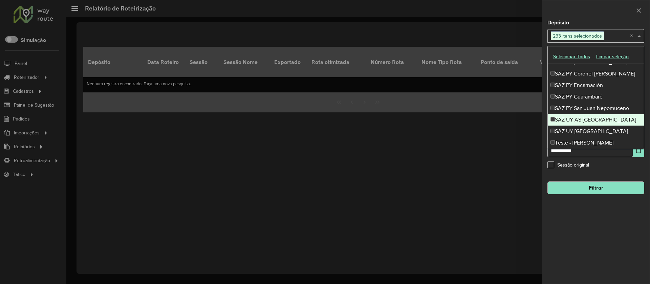
click at [577, 125] on div "SAZ UY AS Montevideo" at bounding box center [596, 120] width 96 height 12
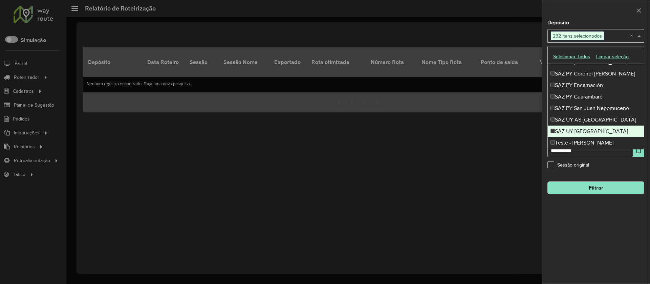
click at [576, 135] on div "SAZ UY Montevideo" at bounding box center [596, 132] width 96 height 12
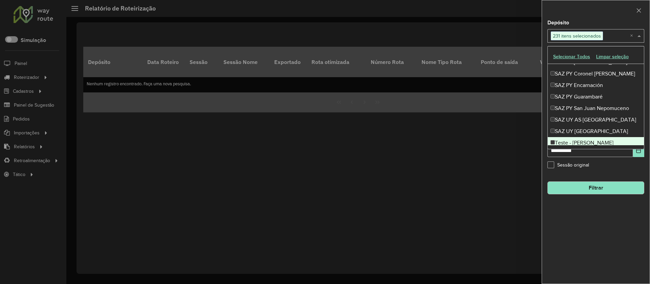
click at [580, 144] on div "Teste - M Dias Branco" at bounding box center [596, 143] width 96 height 12
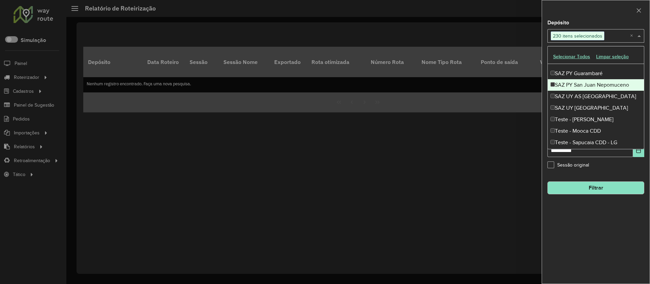
scroll to position [3188, 0]
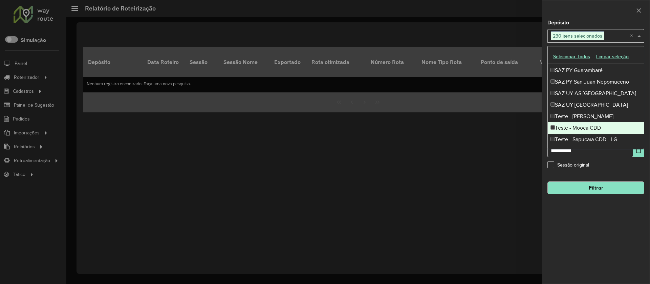
click at [578, 123] on div "Teste - Mooca CDD" at bounding box center [596, 128] width 96 height 12
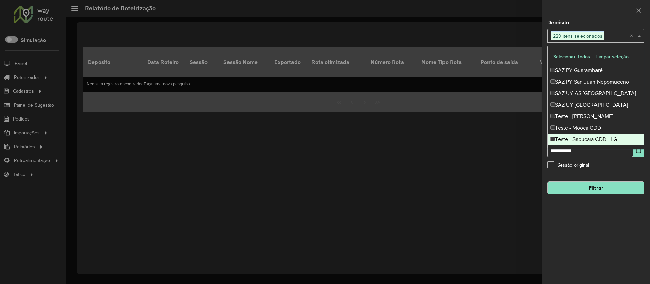
click at [579, 137] on div "Teste - Sapucaia CDD - LG" at bounding box center [596, 140] width 96 height 12
click at [603, 169] on div "Sessão original" at bounding box center [595, 166] width 97 height 8
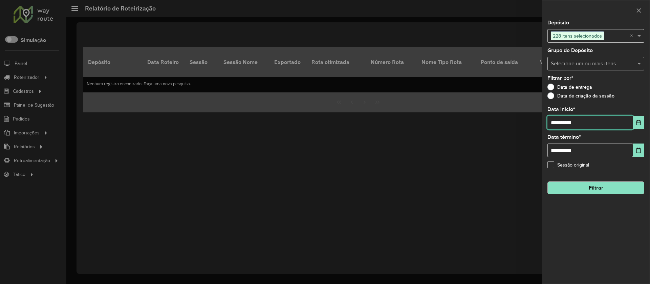
drag, startPoint x: 555, startPoint y: 124, endPoint x: 561, endPoint y: 123, distance: 5.8
click at [557, 123] on input "**********" at bounding box center [590, 123] width 86 height 14
type input "**********"
click at [601, 185] on button "Filtrar" at bounding box center [595, 187] width 97 height 13
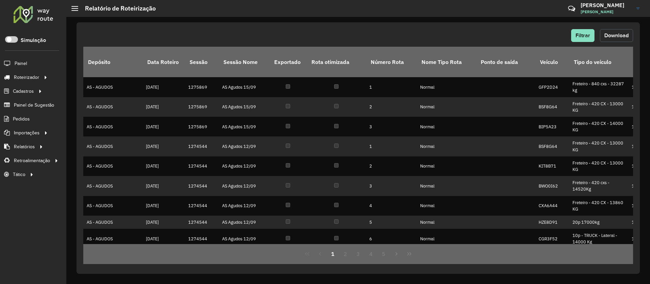
click at [617, 34] on span "Download" at bounding box center [616, 35] width 24 height 6
click at [372, 34] on div "Filtrar Download" at bounding box center [358, 35] width 550 height 13
click at [625, 32] on span "Download" at bounding box center [616, 35] width 24 height 6
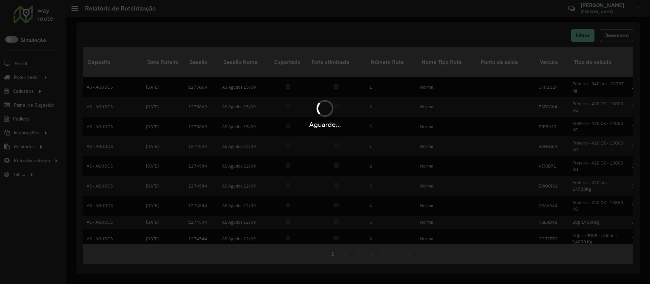
click at [385, 115] on div "Aguarde..." at bounding box center [325, 113] width 650 height 32
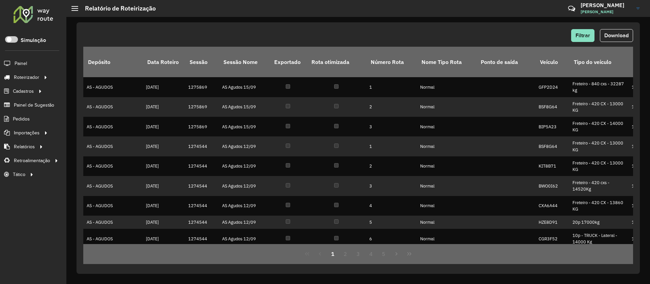
click at [391, 24] on div "Filtrar Download Depósito Data Roteiro Sessão Sessão Nome Exportado Rota otimiz…" at bounding box center [358, 148] width 563 height 252
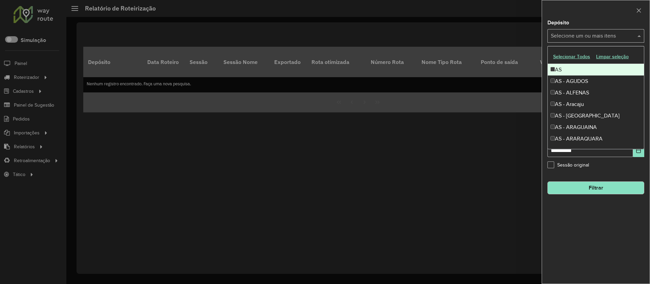
click at [624, 39] on input "text" at bounding box center [592, 36] width 87 height 8
click at [343, 168] on div at bounding box center [325, 142] width 650 height 284
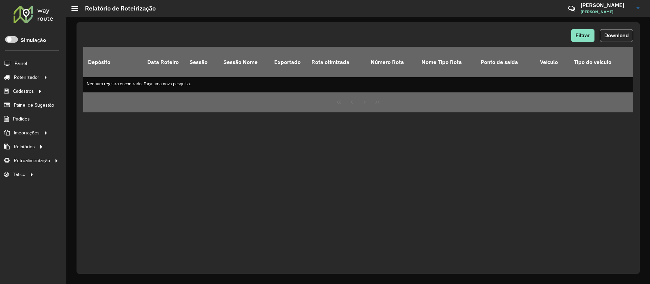
click at [148, 175] on div "Filtrar Download Depósito Data Roteiro Sessão Sessão Nome Exportado Rota otimiz…" at bounding box center [358, 148] width 563 height 252
click at [582, 37] on span "Filtrar" at bounding box center [583, 35] width 15 height 6
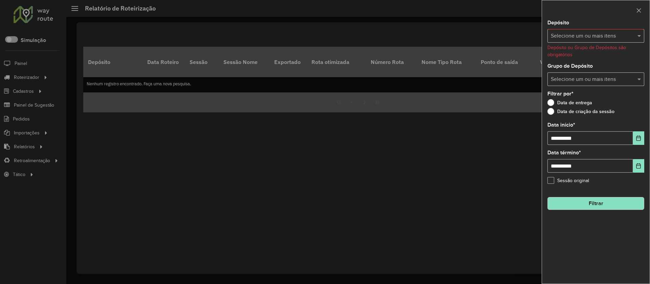
click at [593, 41] on div "Selecione um ou mais itens" at bounding box center [595, 36] width 97 height 14
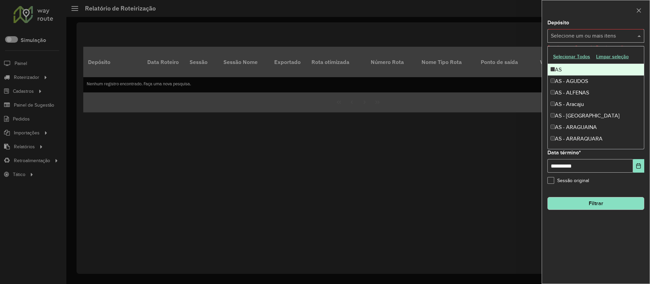
click at [579, 51] on button "Selecionar Todos" at bounding box center [571, 56] width 43 height 10
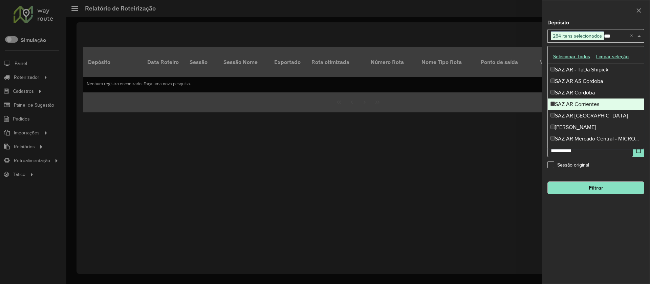
scroll to position [529, 0]
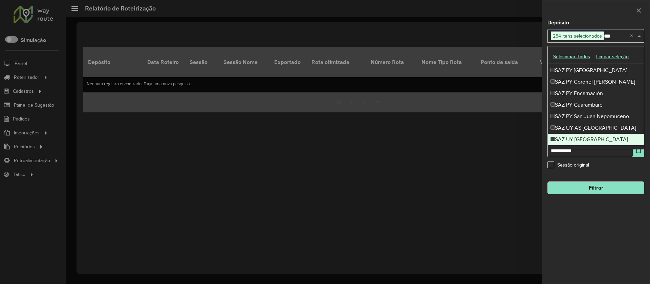
click at [566, 136] on div "SAZ UY [GEOGRAPHIC_DATA]" at bounding box center [596, 140] width 96 height 12
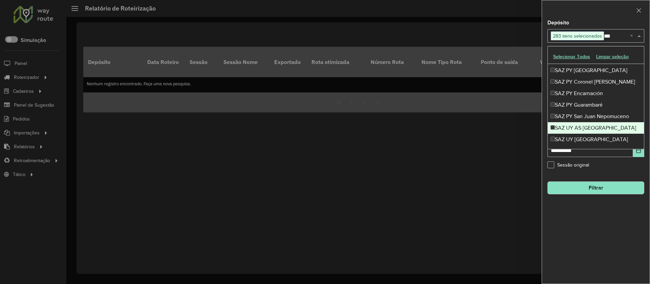
click at [566, 127] on div "SAZ UY AS Montevideo" at bounding box center [596, 128] width 96 height 12
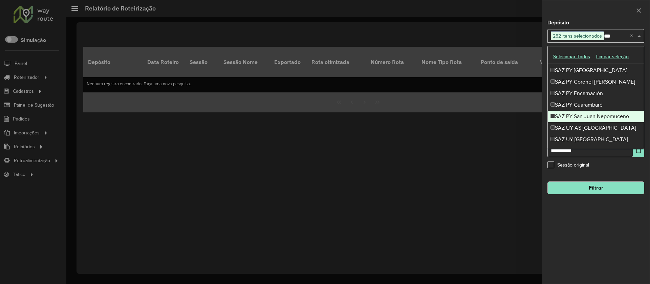
click at [564, 115] on div "SAZ PY San Juan Nepomuceno" at bounding box center [596, 117] width 96 height 12
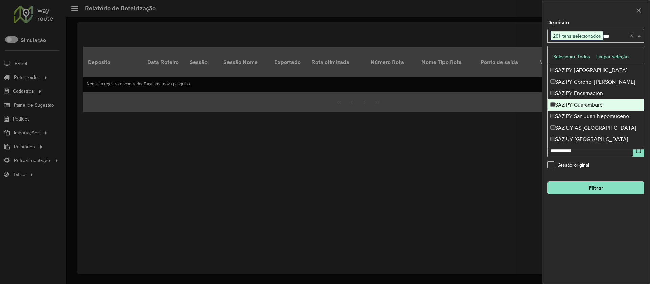
click at [563, 104] on div "SAZ PY Guarambaré" at bounding box center [596, 105] width 96 height 12
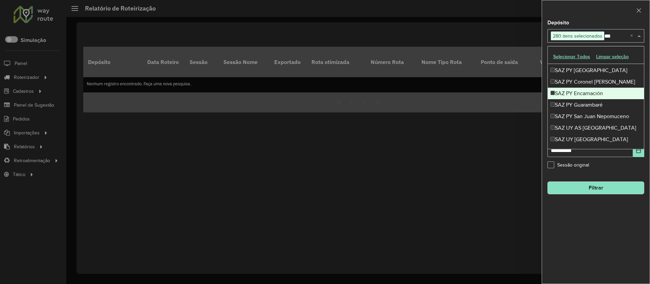
click at [564, 92] on div "SAZ PY Encarnación" at bounding box center [596, 94] width 96 height 12
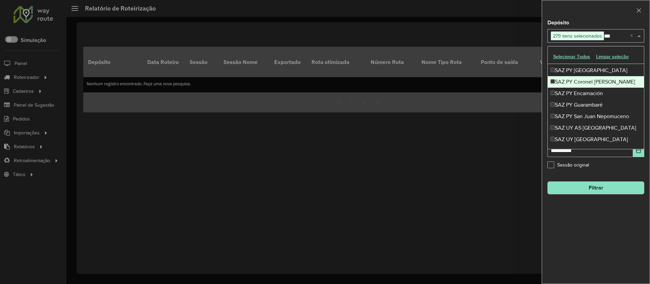
click at [564, 81] on div "SAZ PY Coronel Oviedo" at bounding box center [596, 82] width 96 height 12
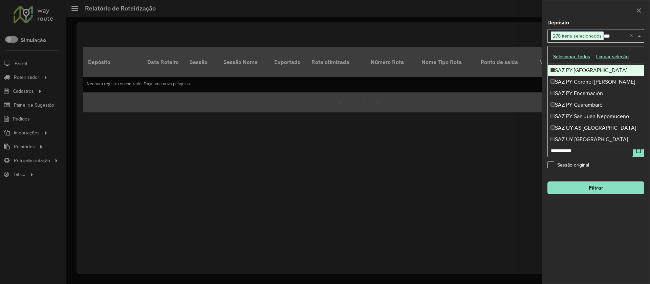
click at [564, 72] on div "SAZ PY Ciudad del Este" at bounding box center [596, 71] width 96 height 12
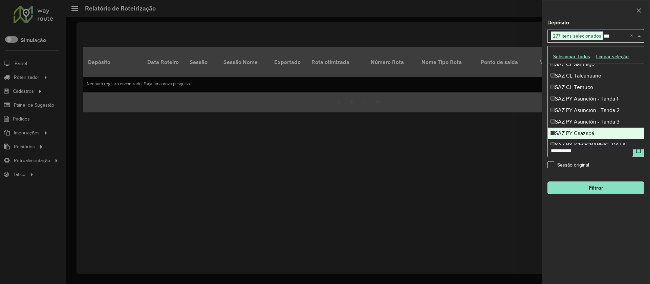
scroll to position [452, 0]
click at [583, 133] on div "SAZ PY Caazapá" at bounding box center [596, 136] width 96 height 12
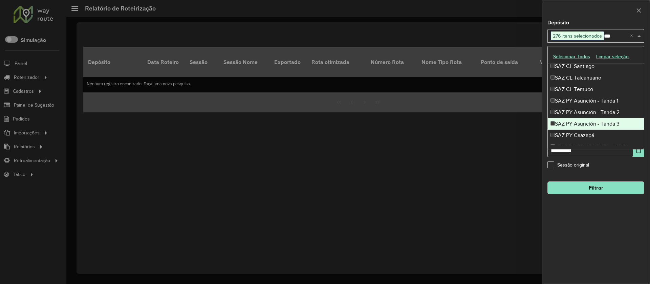
click at [580, 125] on div "SAZ PY Asunción - Tanda 3" at bounding box center [596, 124] width 96 height 12
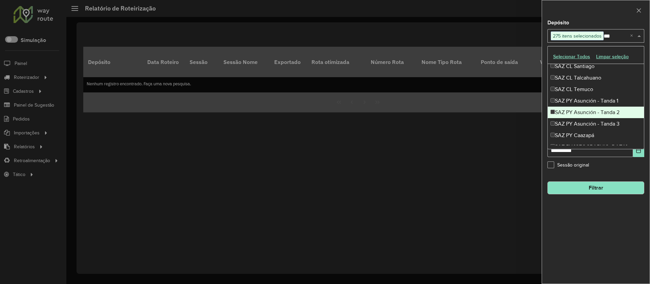
click at [579, 111] on div "SAZ PY Asunción - Tanda 2" at bounding box center [596, 113] width 96 height 12
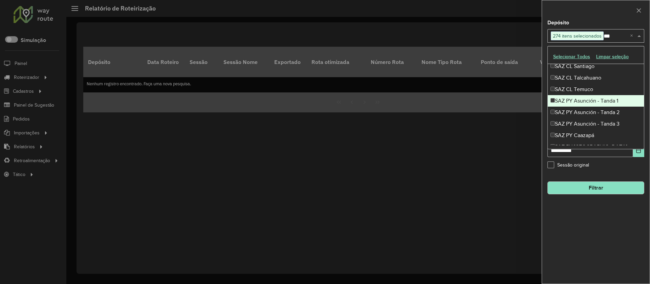
click at [577, 99] on div "SAZ PY Asunción - Tanda 1" at bounding box center [596, 101] width 96 height 12
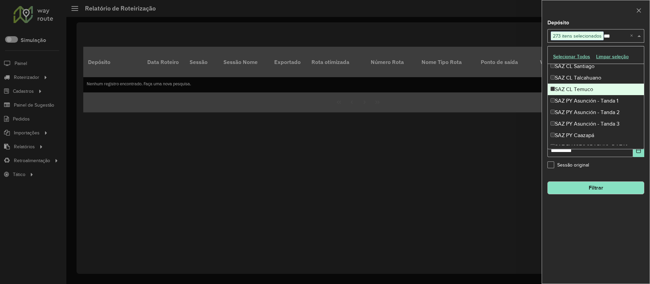
click at [575, 89] on div "SAZ CL Temuco" at bounding box center [596, 90] width 96 height 12
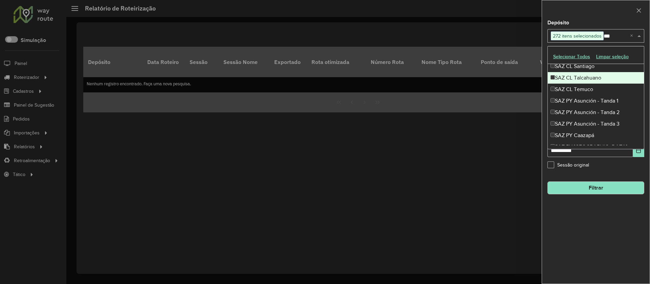
click at [573, 80] on div "SAZ CL Talcahuano" at bounding box center [596, 78] width 96 height 12
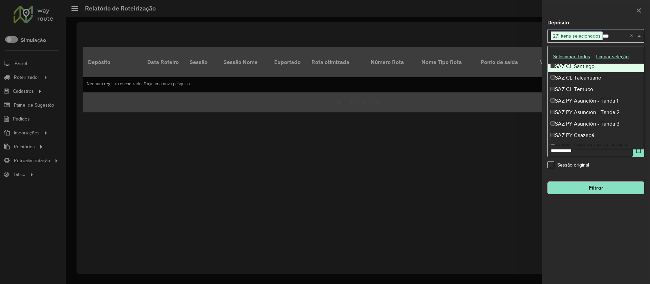
click at [574, 68] on div "SAZ CL Santiago" at bounding box center [596, 67] width 96 height 12
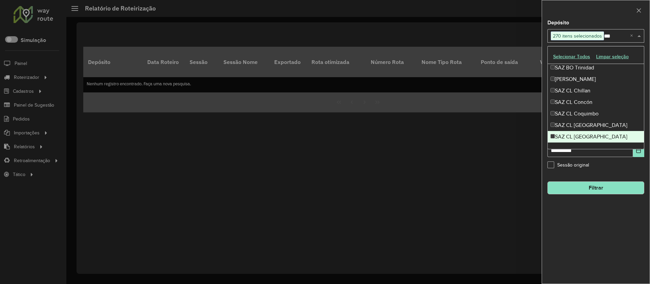
scroll to position [369, 0]
click at [582, 134] on div "SAZ CL Puerto Montt" at bounding box center [596, 138] width 96 height 12
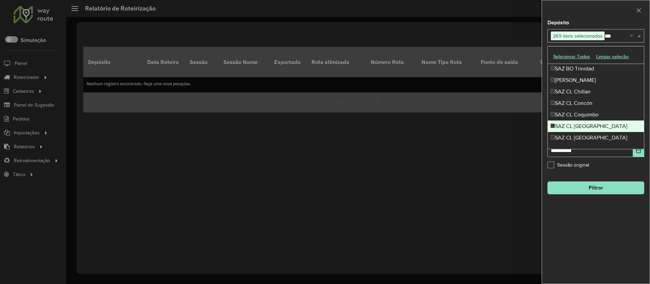
click at [579, 124] on div "SAZ CL Los Angeles" at bounding box center [596, 127] width 96 height 12
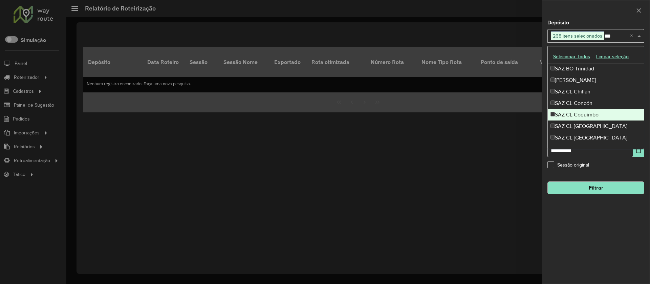
click at [576, 110] on div "SAZ CL Coquimbo" at bounding box center [596, 115] width 96 height 12
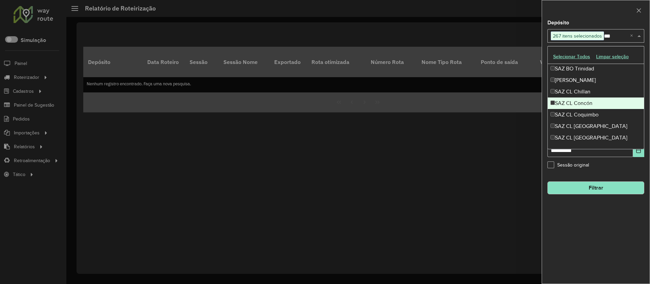
click at [575, 100] on div "SAZ CL Concón" at bounding box center [596, 103] width 96 height 12
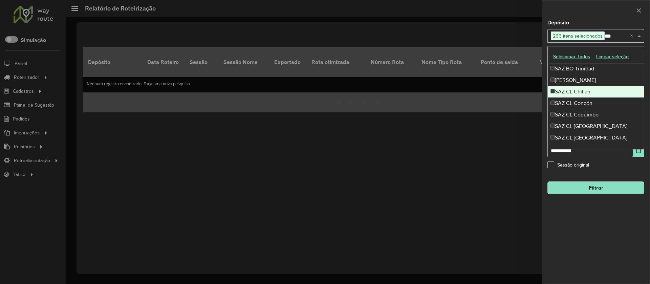
click at [573, 88] on div "SAZ CL Chillan" at bounding box center [596, 92] width 96 height 12
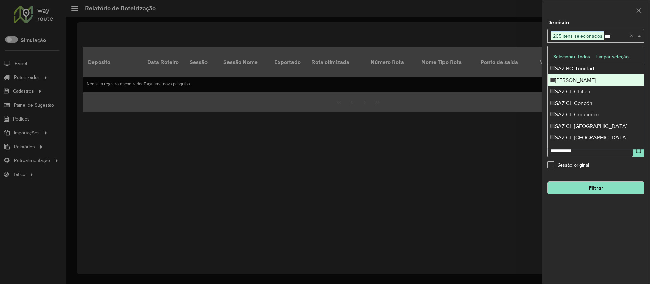
click at [573, 81] on div "SAZ BO Yacuiba" at bounding box center [596, 80] width 96 height 12
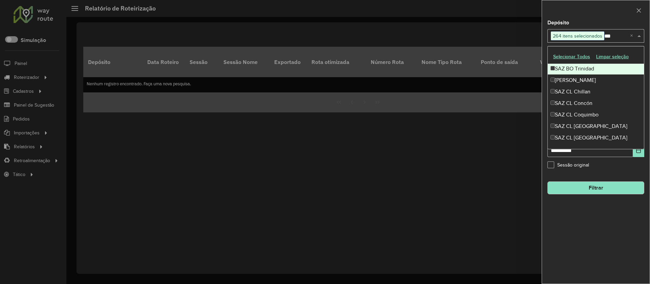
click at [573, 68] on div "SAZ BO Trinidad" at bounding box center [596, 69] width 96 height 12
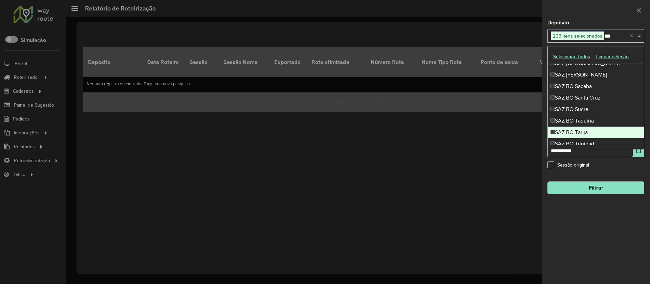
scroll to position [294, 0]
click at [580, 134] on div "SAZ BO Tarija" at bounding box center [596, 133] width 96 height 12
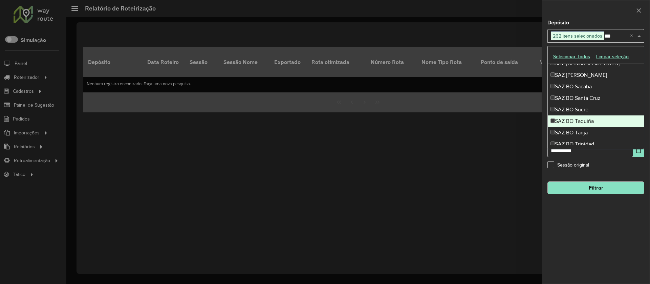
click at [579, 117] on div "SAZ BO Taquiña" at bounding box center [596, 121] width 96 height 12
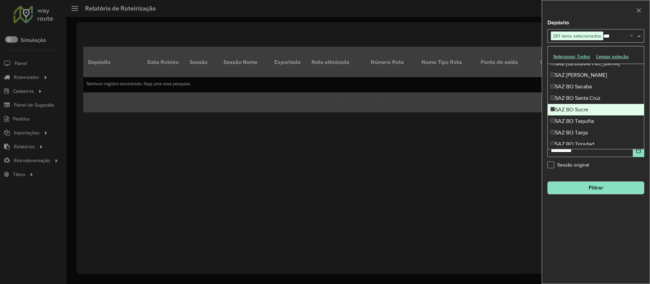
click at [578, 105] on div "SAZ BO Sucre" at bounding box center [596, 110] width 96 height 12
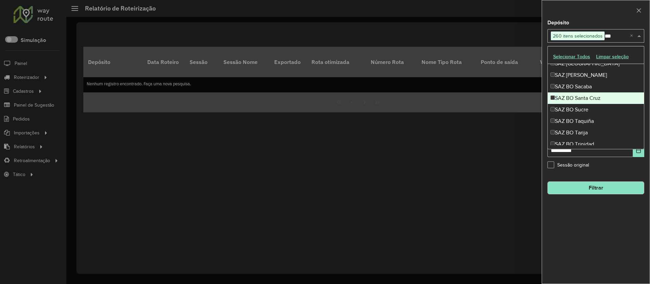
click at [575, 96] on div "SAZ BO Santa Cruz" at bounding box center [596, 98] width 96 height 12
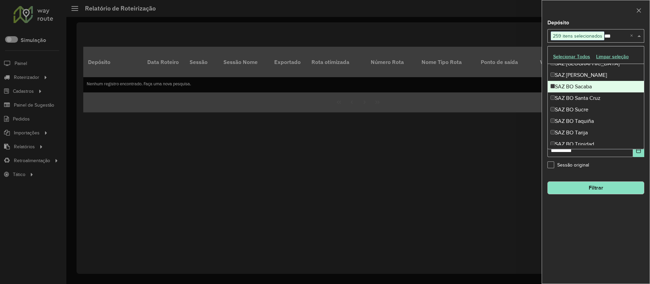
click at [573, 87] on div "SAZ BO Sacaba" at bounding box center [596, 87] width 96 height 12
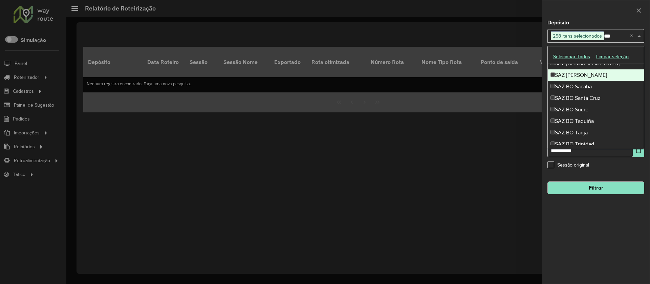
click at [573, 71] on div "SAZ BO Riberalta" at bounding box center [596, 75] width 96 height 12
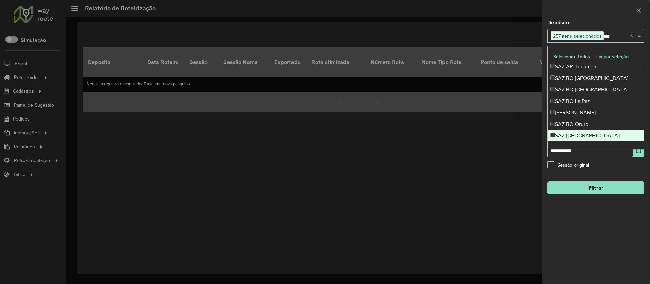
scroll to position [221, 0]
click at [581, 134] on div "SAZ BO Potosí" at bounding box center [596, 137] width 96 height 12
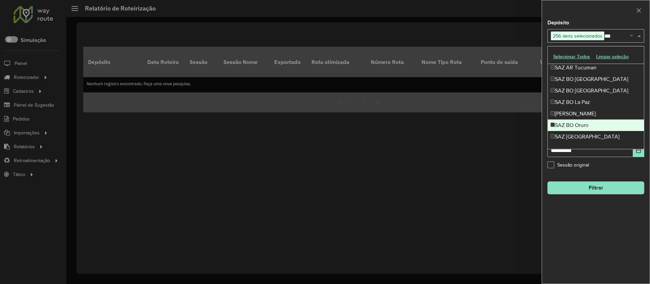
click at [577, 124] on div "SAZ BO Oruro" at bounding box center [596, 126] width 96 height 12
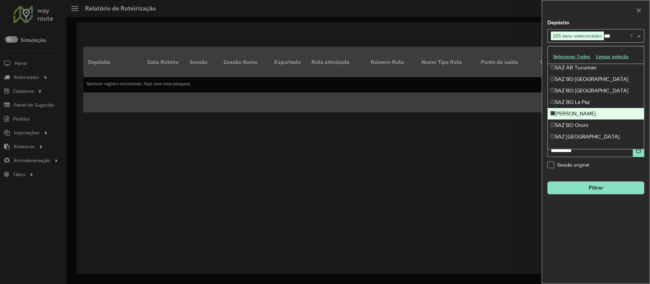
click at [576, 112] on div "SAZ BO Montero" at bounding box center [596, 114] width 96 height 12
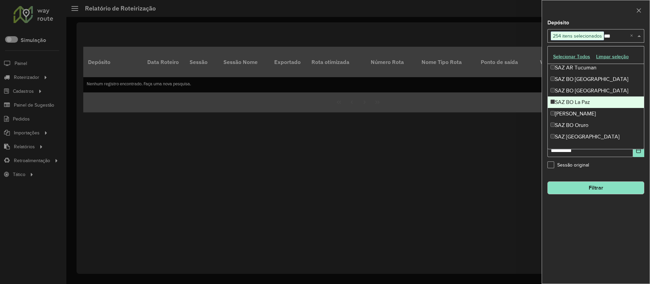
click at [576, 101] on div "SAZ BO La Paz" at bounding box center [596, 102] width 96 height 12
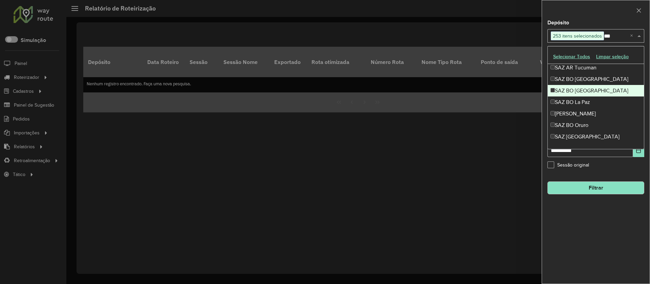
click at [576, 92] on div "SAZ BO El Alto" at bounding box center [596, 91] width 96 height 12
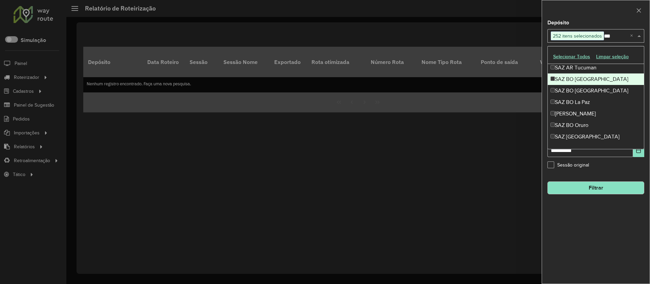
click at [575, 75] on div "SAZ BO Cochabamba" at bounding box center [596, 79] width 96 height 12
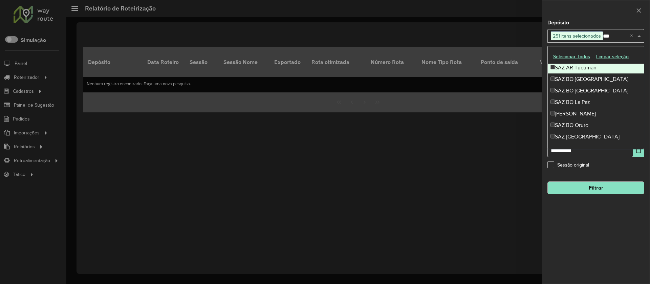
click at [573, 67] on div "SAZ AR Tucuman" at bounding box center [596, 68] width 96 height 12
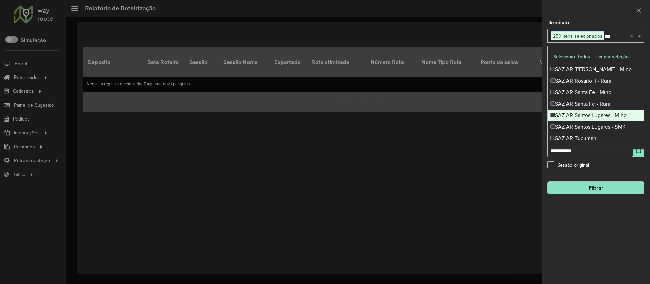
scroll to position [142, 0]
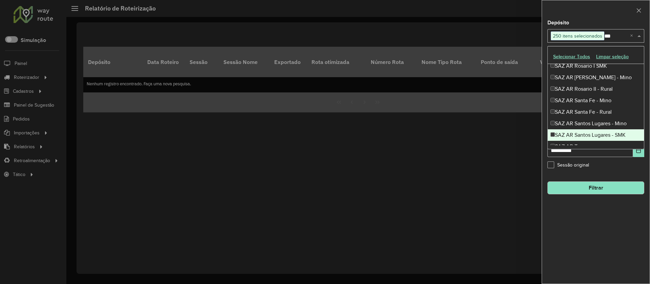
drag, startPoint x: 572, startPoint y: 133, endPoint x: 571, endPoint y: 126, distance: 7.5
click at [572, 133] on div "SAZ AR Santos Lugares - SMK" at bounding box center [596, 135] width 96 height 12
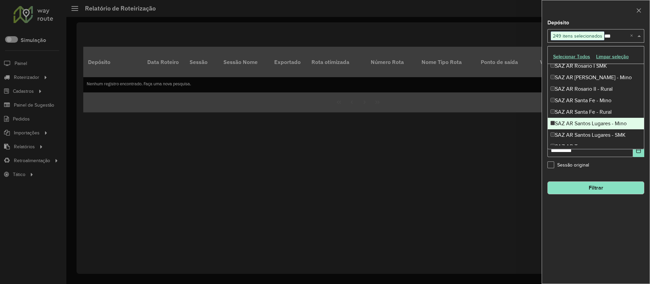
click at [571, 123] on div "SAZ AR Santos Lugares - Mino" at bounding box center [596, 124] width 96 height 12
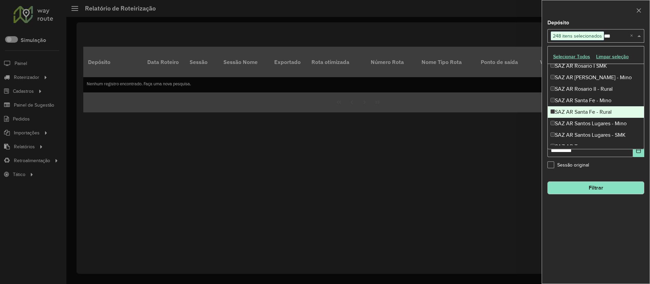
click at [572, 112] on div "SAZ AR Santa Fe - Rural" at bounding box center [596, 112] width 96 height 12
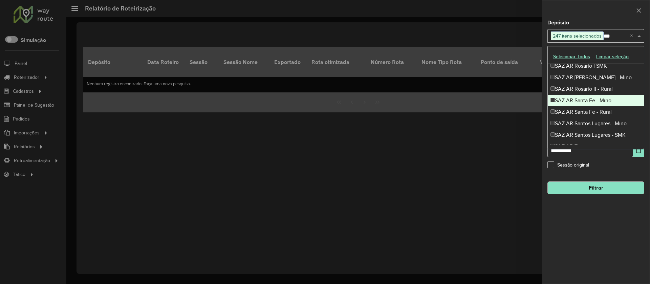
click at [573, 100] on div "SAZ AR Santa Fe - Mino" at bounding box center [596, 101] width 96 height 12
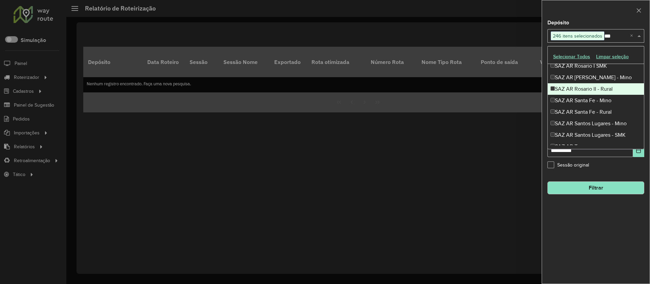
click at [573, 90] on div "SAZ AR Rosario II - Rural" at bounding box center [596, 89] width 96 height 12
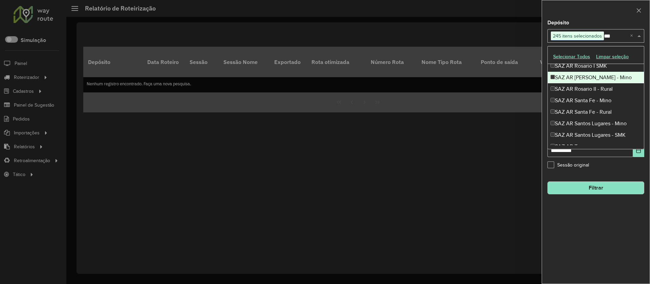
click at [575, 75] on div "SAZ AR Rosario II - Mino" at bounding box center [596, 78] width 96 height 12
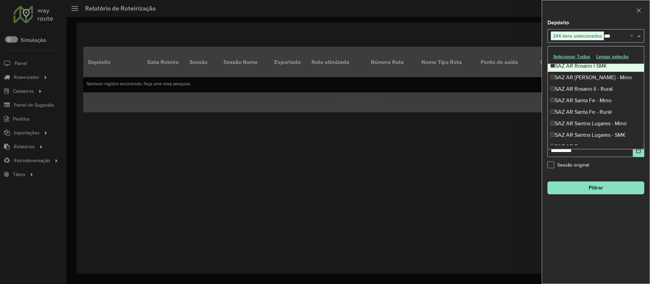
click at [575, 65] on div "SAZ AR Rosario I SMK" at bounding box center [596, 66] width 96 height 12
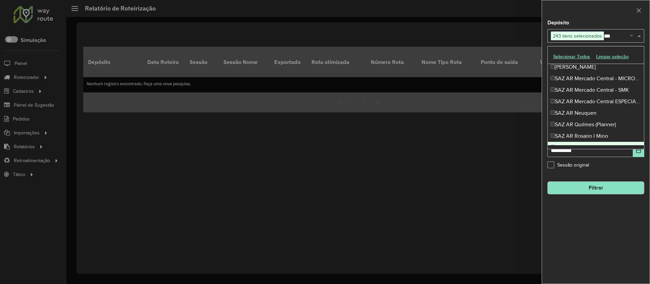
scroll to position [59, 0]
click at [578, 135] on div "SAZ AR Rosario I Mino" at bounding box center [596, 137] width 96 height 12
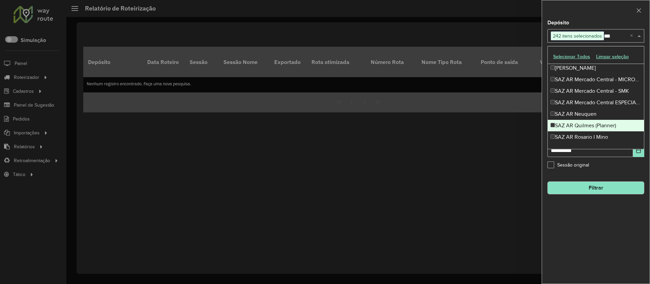
click at [576, 123] on div "SAZ AR Quilmes (Planner)" at bounding box center [596, 126] width 96 height 12
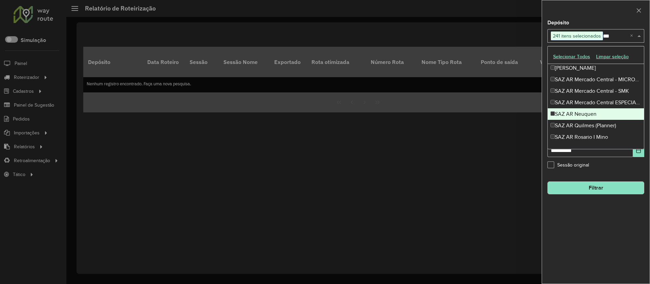
click at [576, 112] on div "SAZ AR Neuquen" at bounding box center [596, 114] width 96 height 12
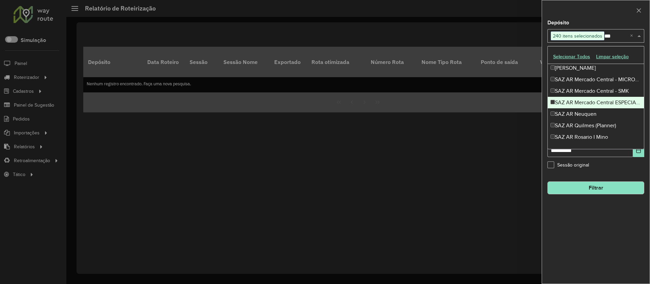
click at [575, 103] on div "SAZ AR Mercado Central ESPECIALES" at bounding box center [596, 103] width 96 height 12
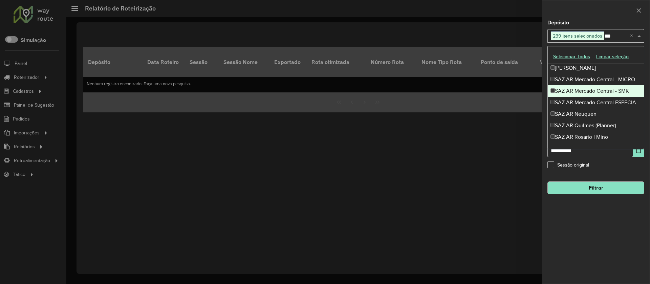
click at [575, 91] on div "SAZ AR Mercado Central - SMK" at bounding box center [596, 91] width 96 height 12
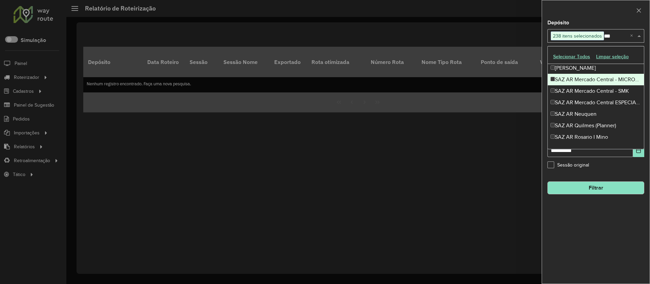
click at [575, 79] on div "SAZ AR Mercado Central - MICROCENTRO" at bounding box center [596, 80] width 96 height 12
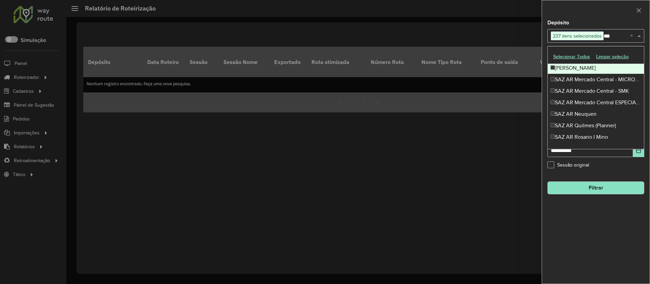
click at [572, 68] on div "SAZ AR Mendoza" at bounding box center [596, 68] width 96 height 12
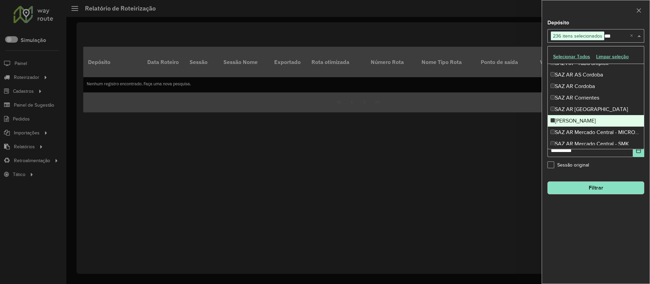
scroll to position [0, 0]
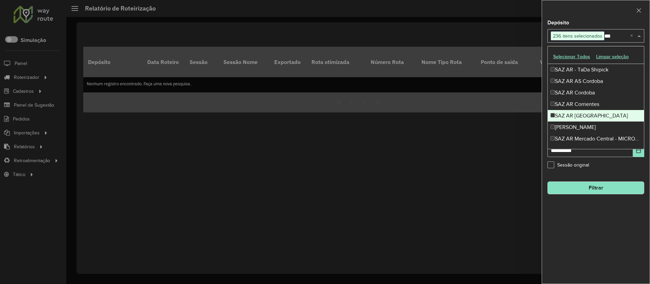
click at [581, 116] on div "SAZ AR Mar del Plata" at bounding box center [596, 116] width 96 height 12
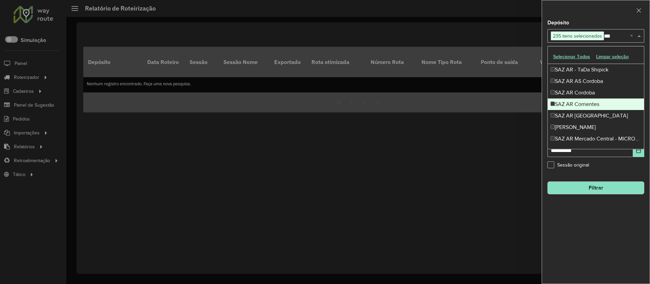
click at [576, 101] on div "SAZ AR Corrientes" at bounding box center [596, 105] width 96 height 12
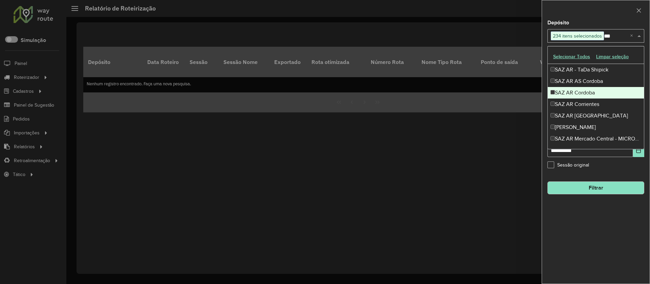
click at [575, 88] on div "SAZ AR Cordoba" at bounding box center [596, 93] width 96 height 12
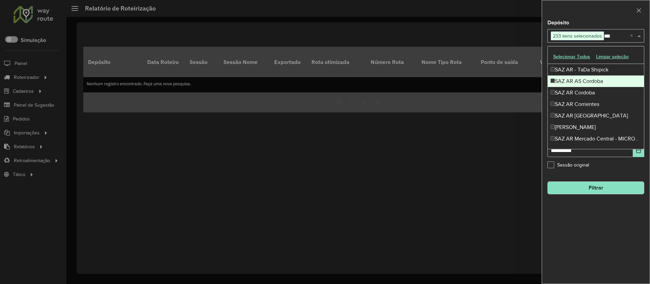
click at [575, 79] on div "SAZ AR AS Cordoba" at bounding box center [596, 81] width 96 height 12
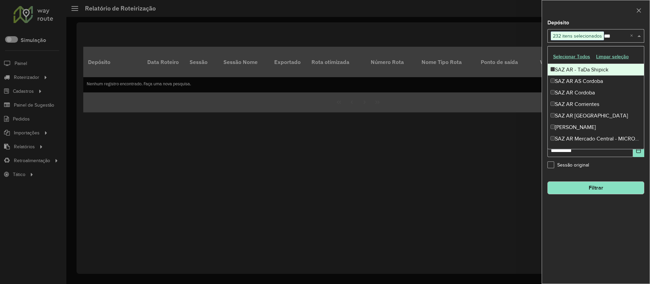
click at [573, 67] on div "SAZ AR - TaDa Shipick" at bounding box center [596, 70] width 96 height 12
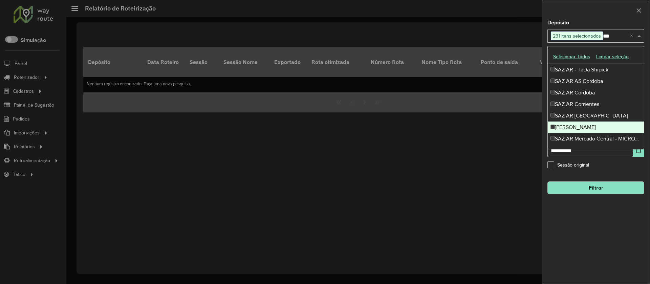
type input "***"
click at [599, 213] on div "**********" at bounding box center [596, 151] width 108 height 263
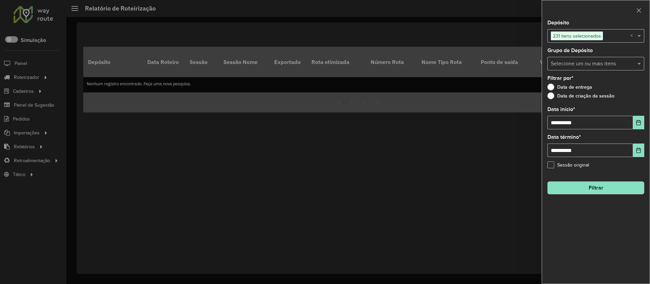
click at [614, 36] on input "text" at bounding box center [616, 36] width 27 height 8
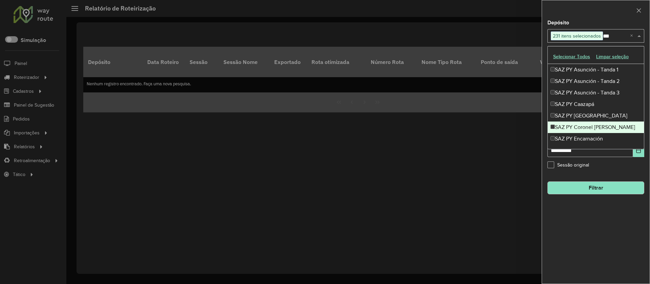
scroll to position [529, 0]
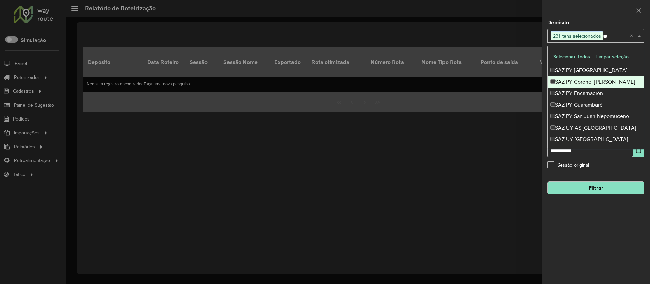
type input "*"
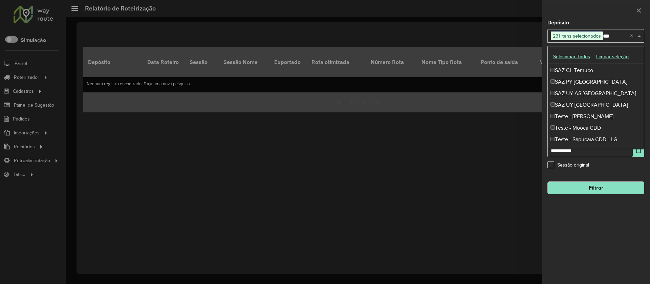
scroll to position [0, 0]
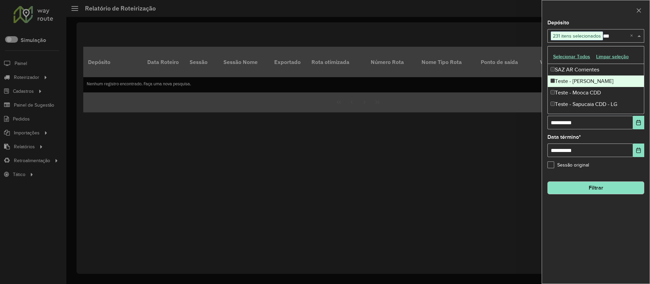
click at [599, 83] on div "Teste - M Dias Branco" at bounding box center [596, 81] width 96 height 12
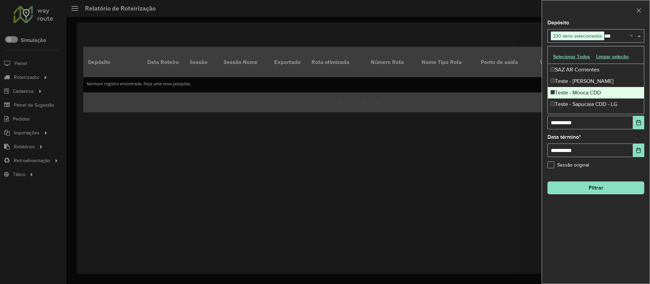
click at [590, 90] on div "Teste - Mooca CDD" at bounding box center [596, 93] width 96 height 12
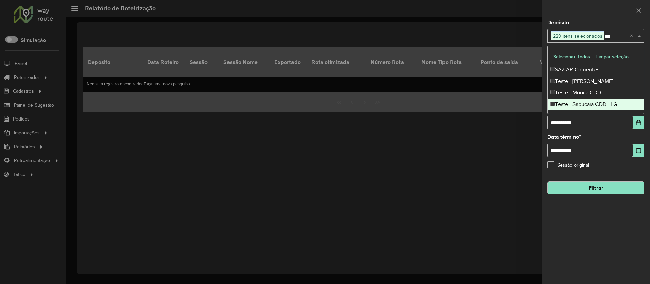
click at [587, 99] on div "Teste - Sapucaia CDD - LG" at bounding box center [596, 105] width 96 height 12
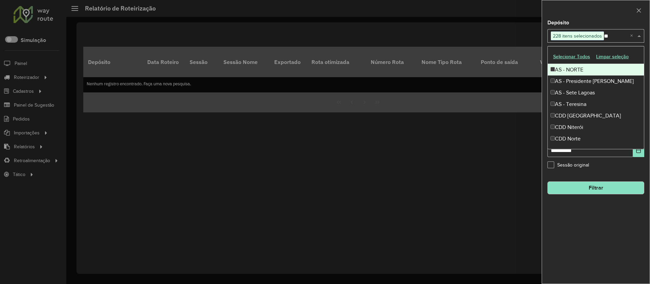
type input "*"
click at [555, 68] on div "AS" at bounding box center [596, 70] width 96 height 12
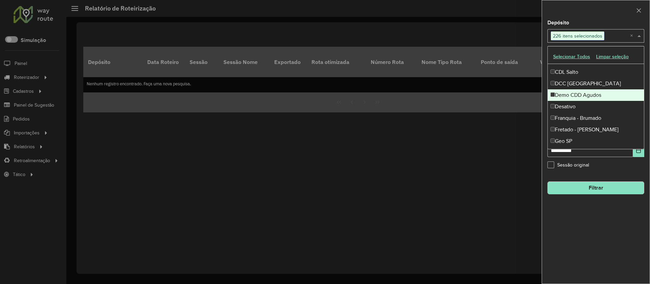
scroll to position [2529, 0]
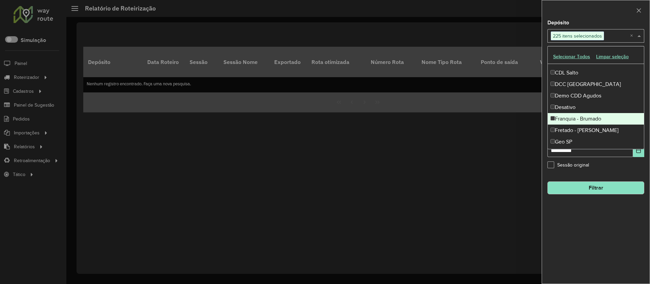
click at [556, 118] on div "Franquia - Brumado" at bounding box center [596, 119] width 96 height 12
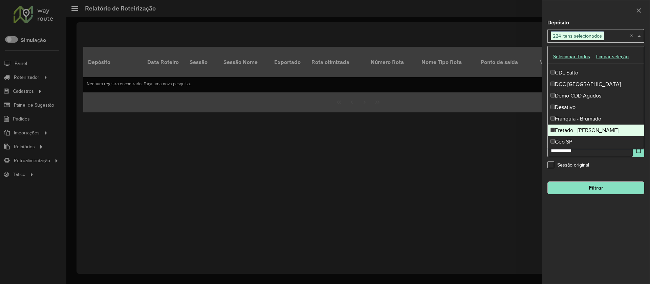
click at [556, 129] on div "Fretado - Arosuco Aromas" at bounding box center [596, 131] width 96 height 12
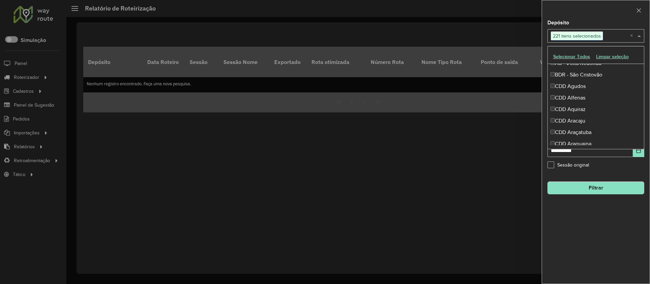
scroll to position [1065, 0]
click at [605, 175] on div "**********" at bounding box center [596, 151] width 108 height 263
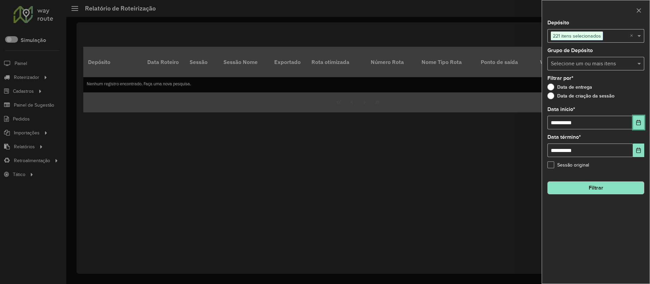
click at [638, 122] on icon "Choose Date" at bounding box center [638, 122] width 5 height 5
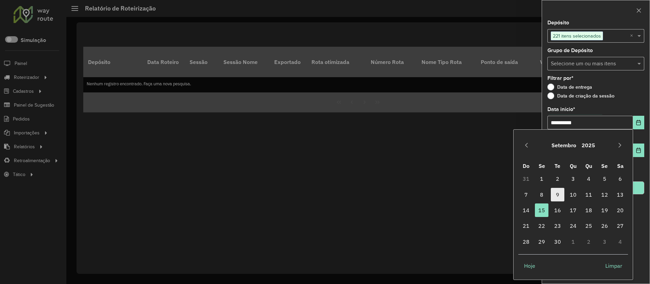
click at [555, 192] on span "9" at bounding box center [558, 195] width 14 height 14
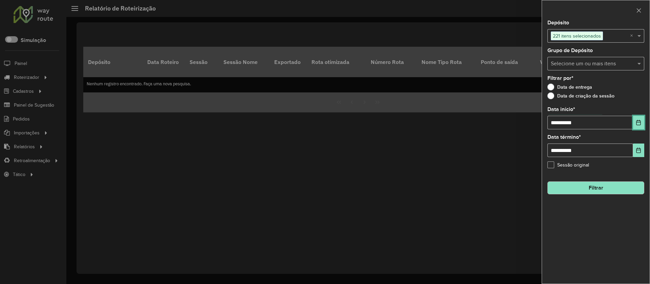
click at [636, 124] on icon "Choose Date" at bounding box center [638, 122] width 4 height 5
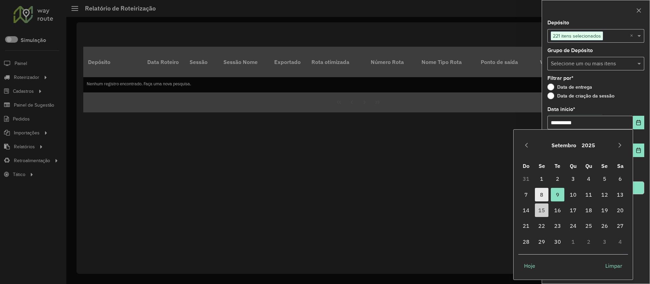
click at [541, 193] on span "8" at bounding box center [542, 195] width 14 height 14
type input "**********"
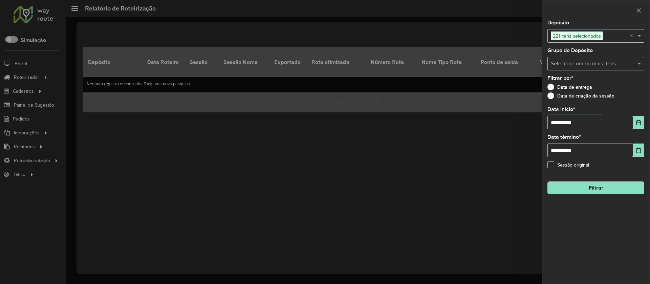
click at [614, 188] on button "Filtrar" at bounding box center [595, 187] width 97 height 13
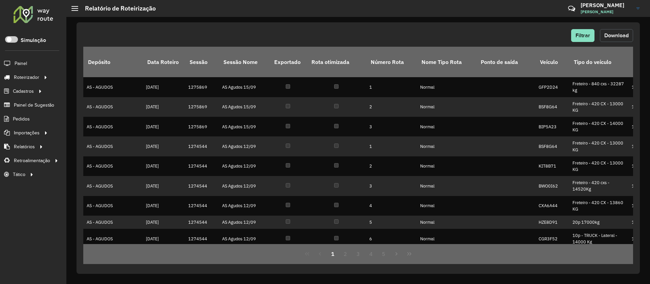
click at [616, 32] on button "Download" at bounding box center [616, 35] width 33 height 13
